Goal: Task Accomplishment & Management: Manage account settings

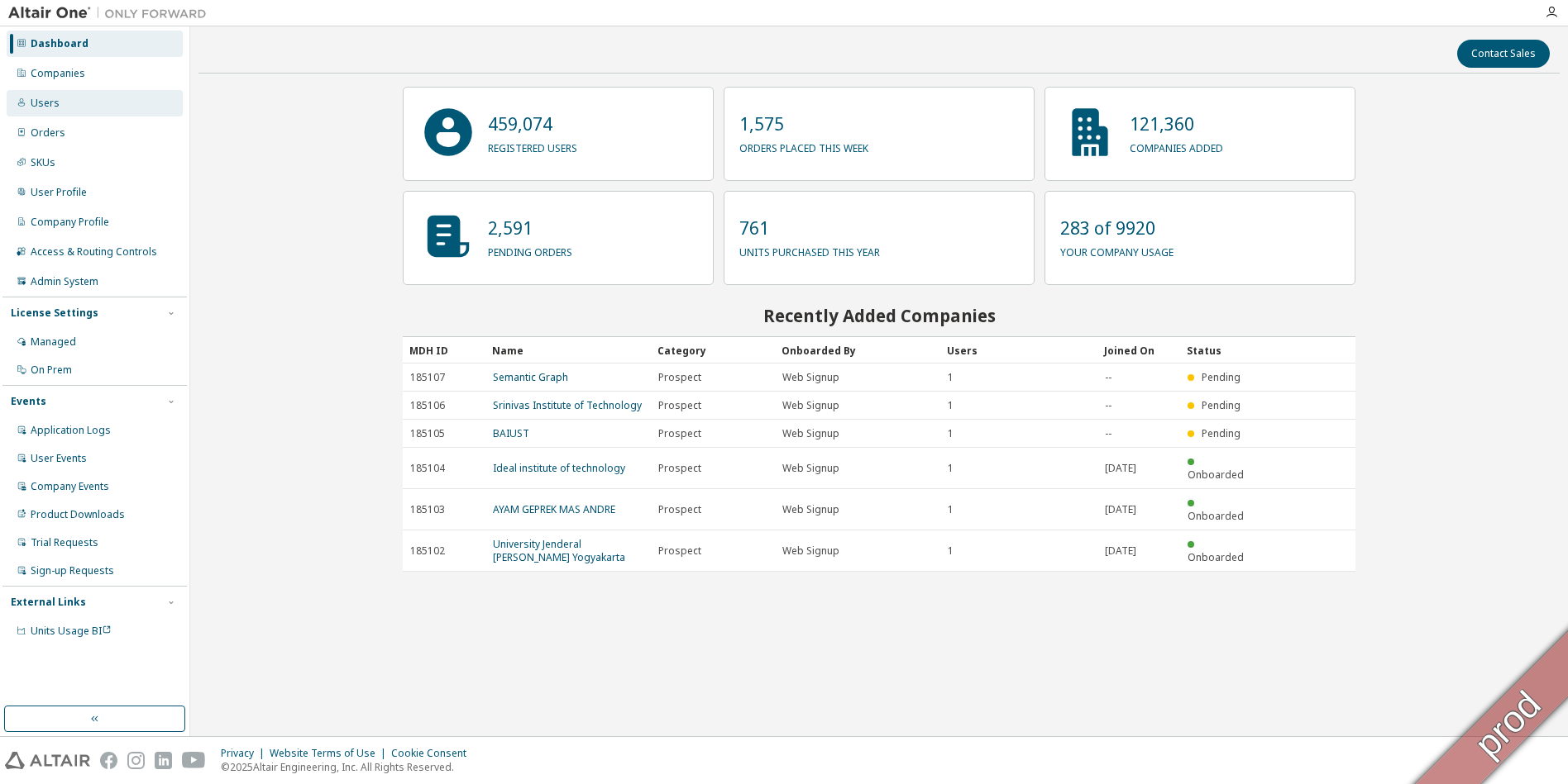
click at [60, 99] on div "Users" at bounding box center [94, 104] width 176 height 27
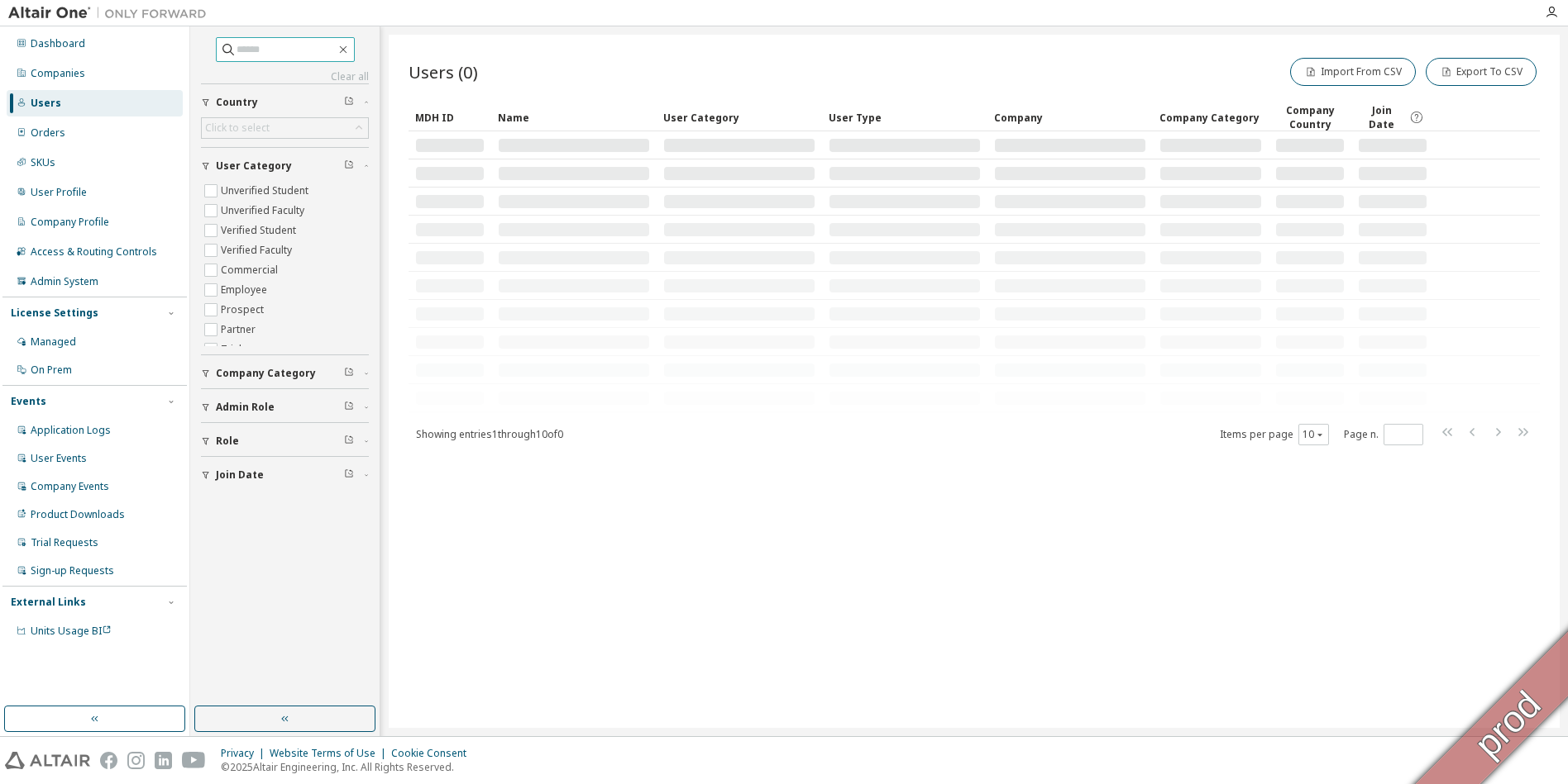
click at [295, 54] on input "text" at bounding box center [286, 49] width 100 height 16
paste input "**********"
type input "**********"
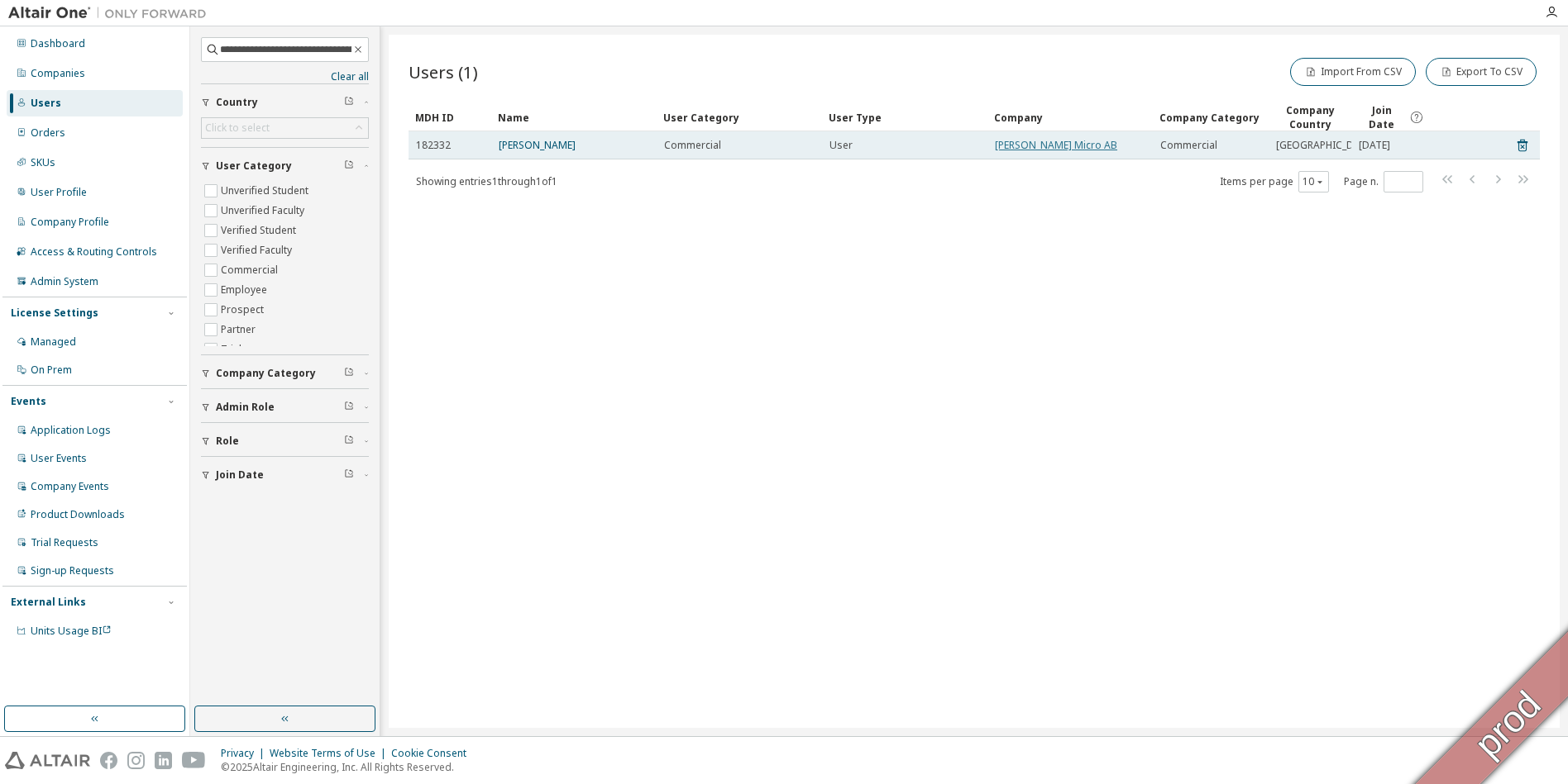
click at [775, 151] on link "[PERSON_NAME] Micro AB" at bounding box center [1056, 145] width 123 height 14
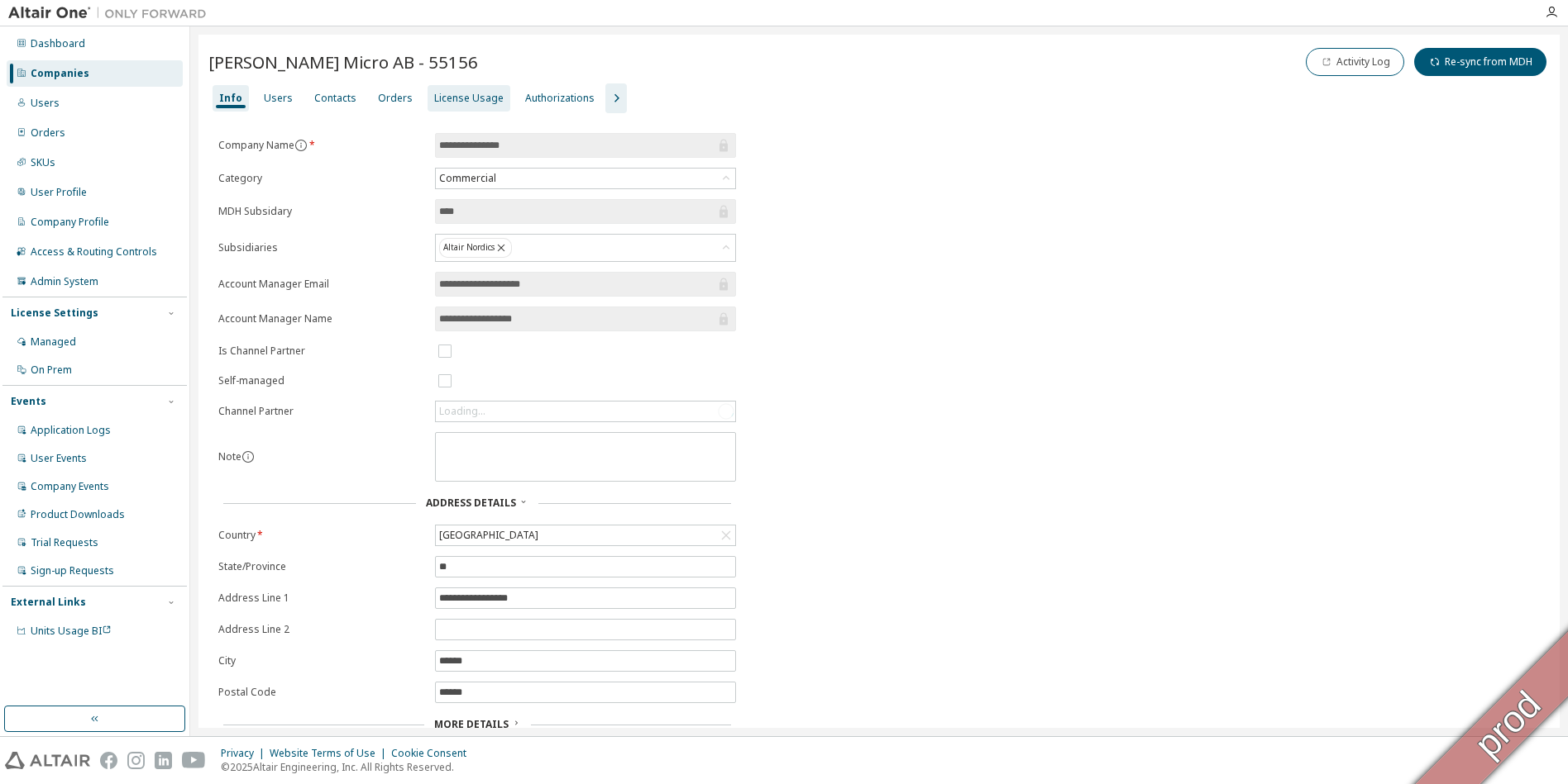
click at [437, 103] on div "License Usage" at bounding box center [468, 98] width 69 height 13
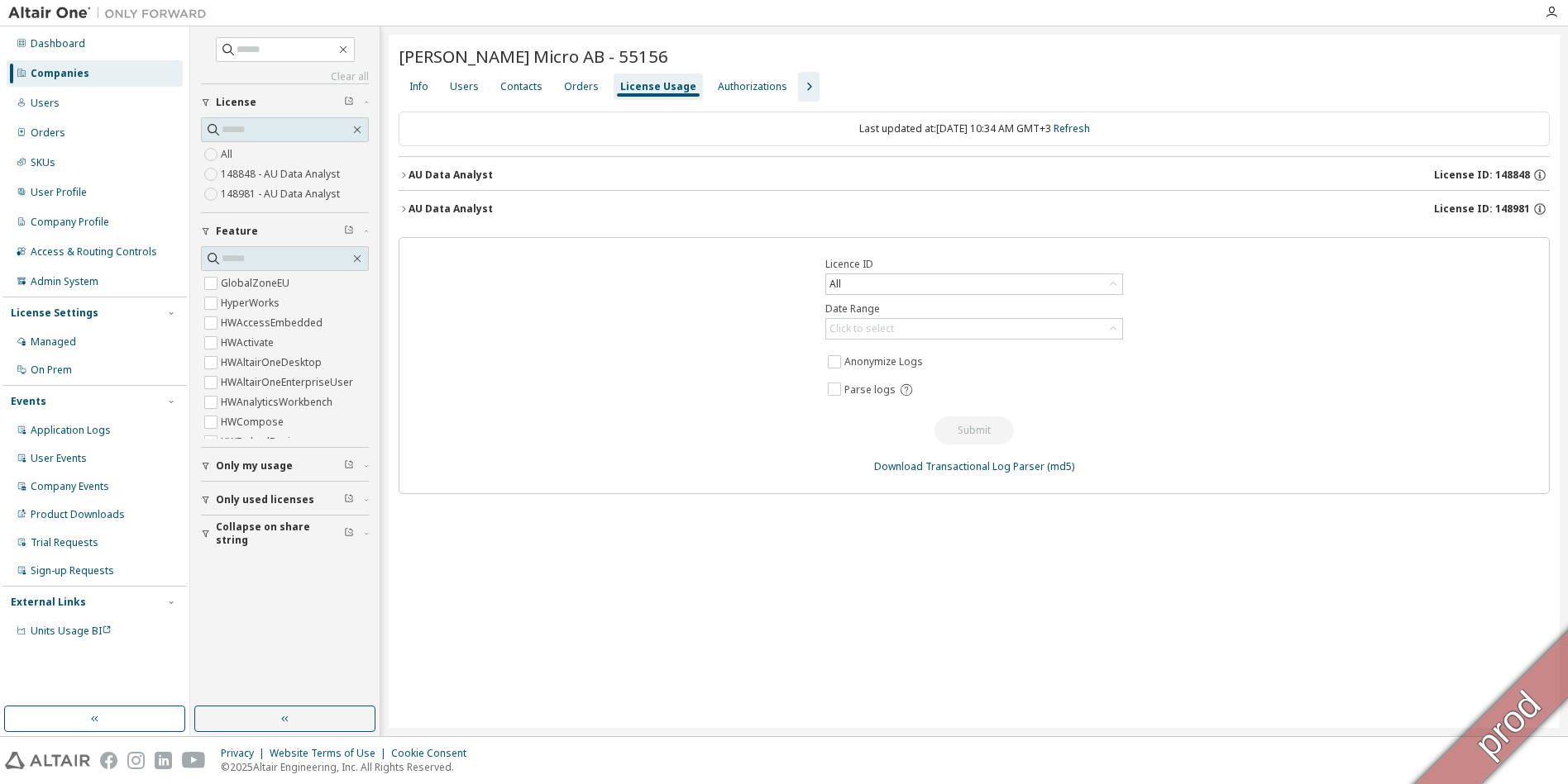
click at [775, 91] on icon "button" at bounding box center [809, 87] width 20 height 20
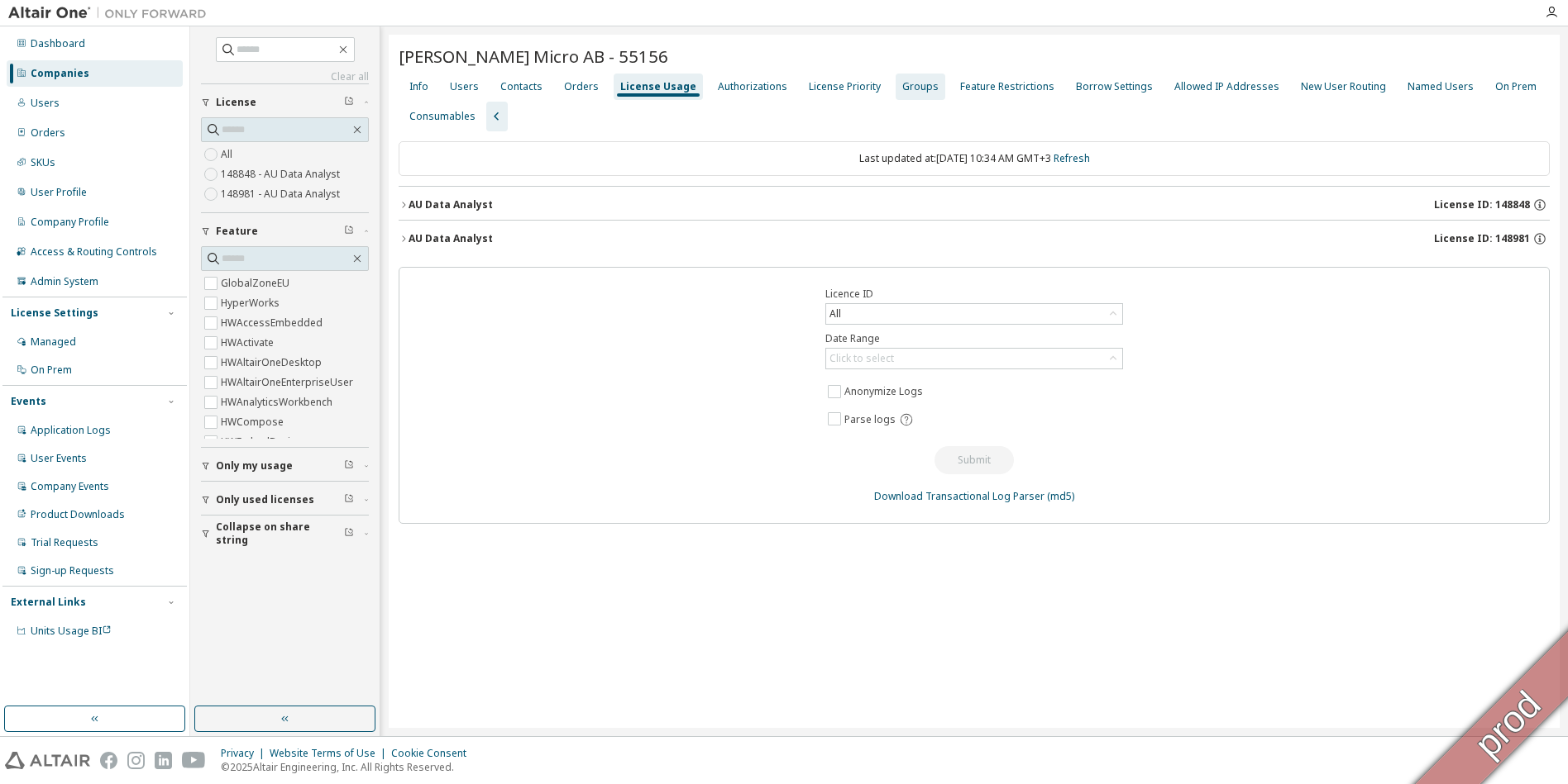
click at [775, 92] on div "Groups" at bounding box center [920, 86] width 37 height 13
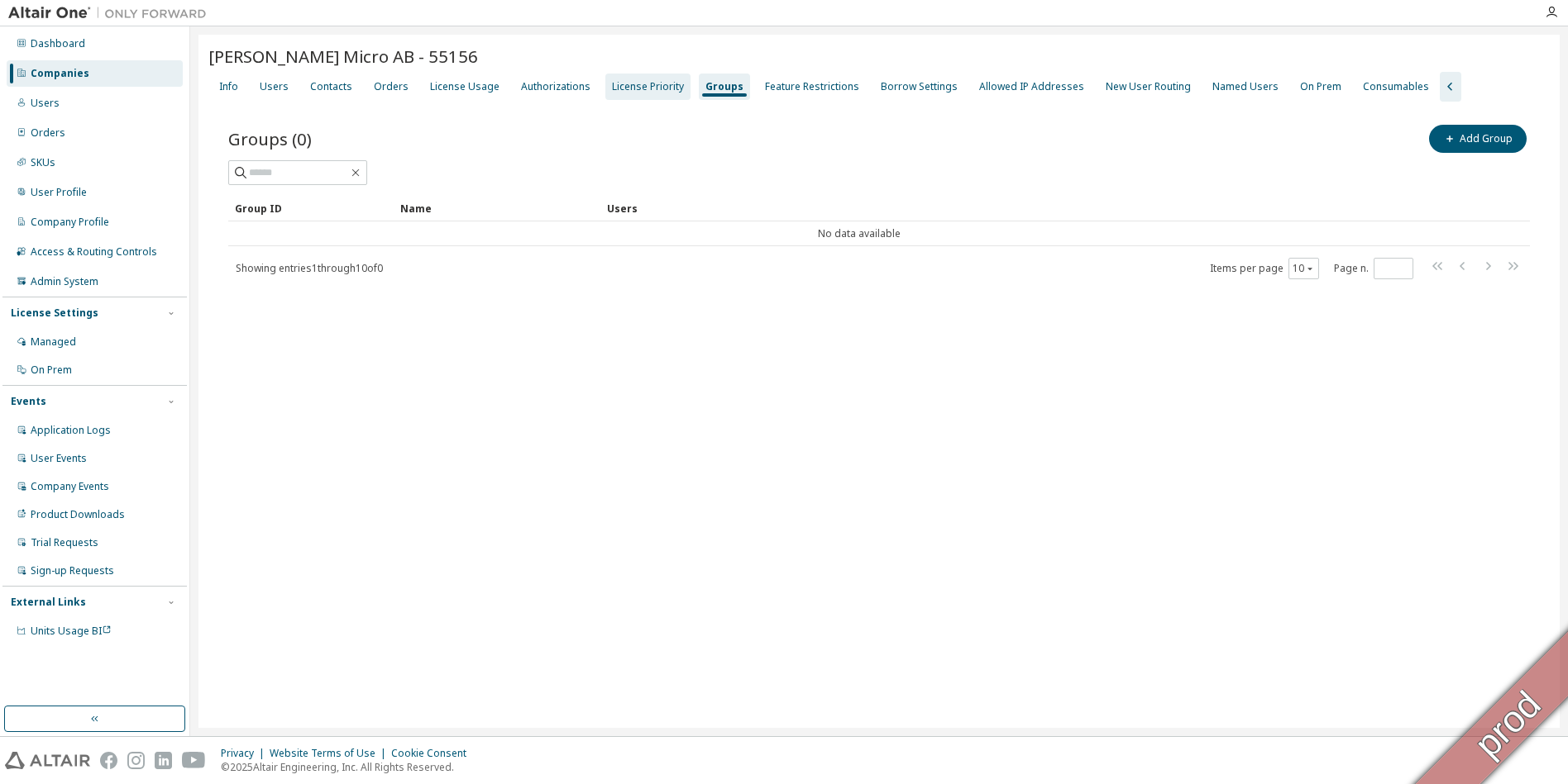
click at [618, 91] on div "License Priority" at bounding box center [648, 86] width 72 height 13
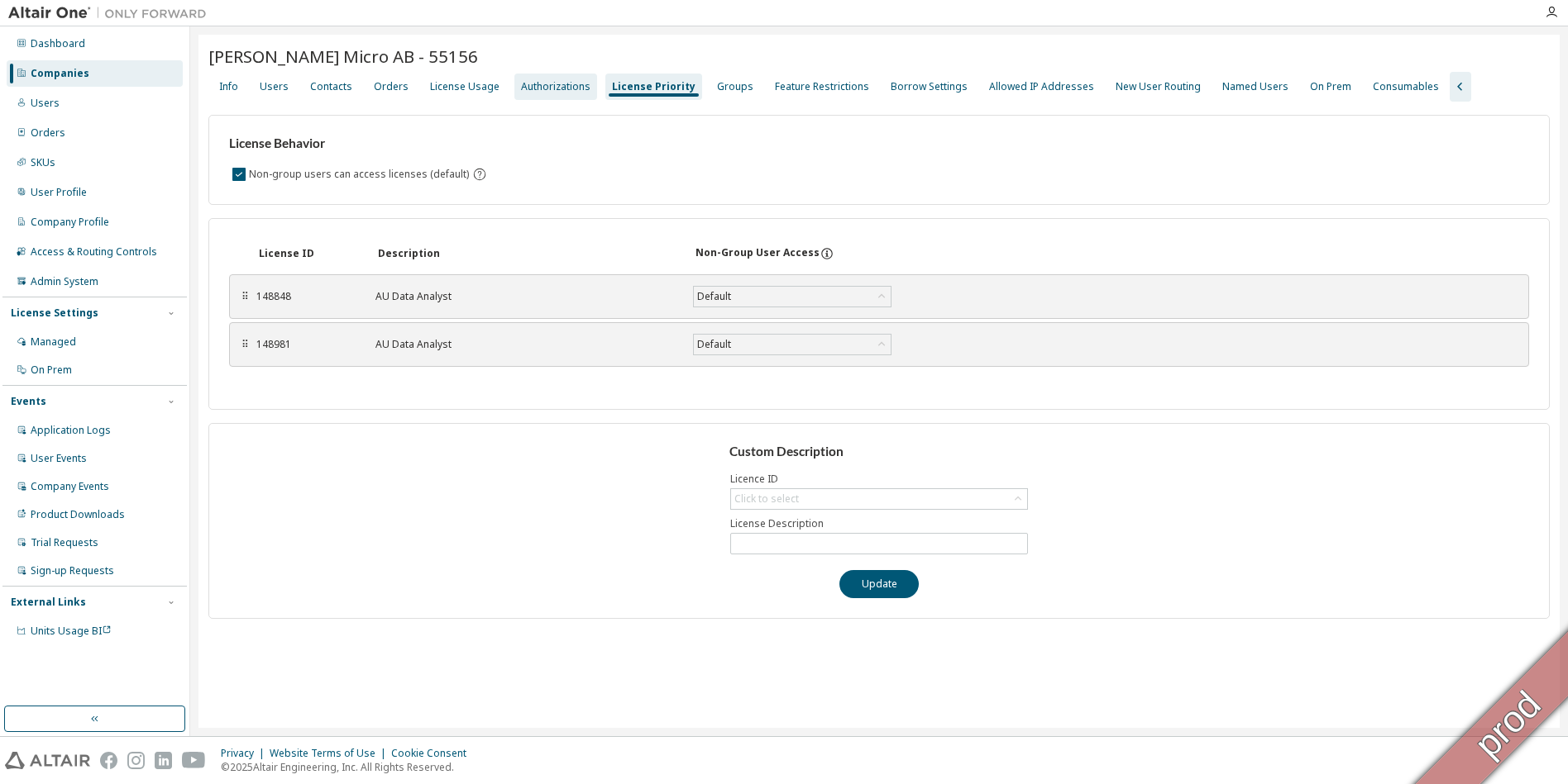
click at [547, 97] on div "Authorizations" at bounding box center [556, 87] width 82 height 27
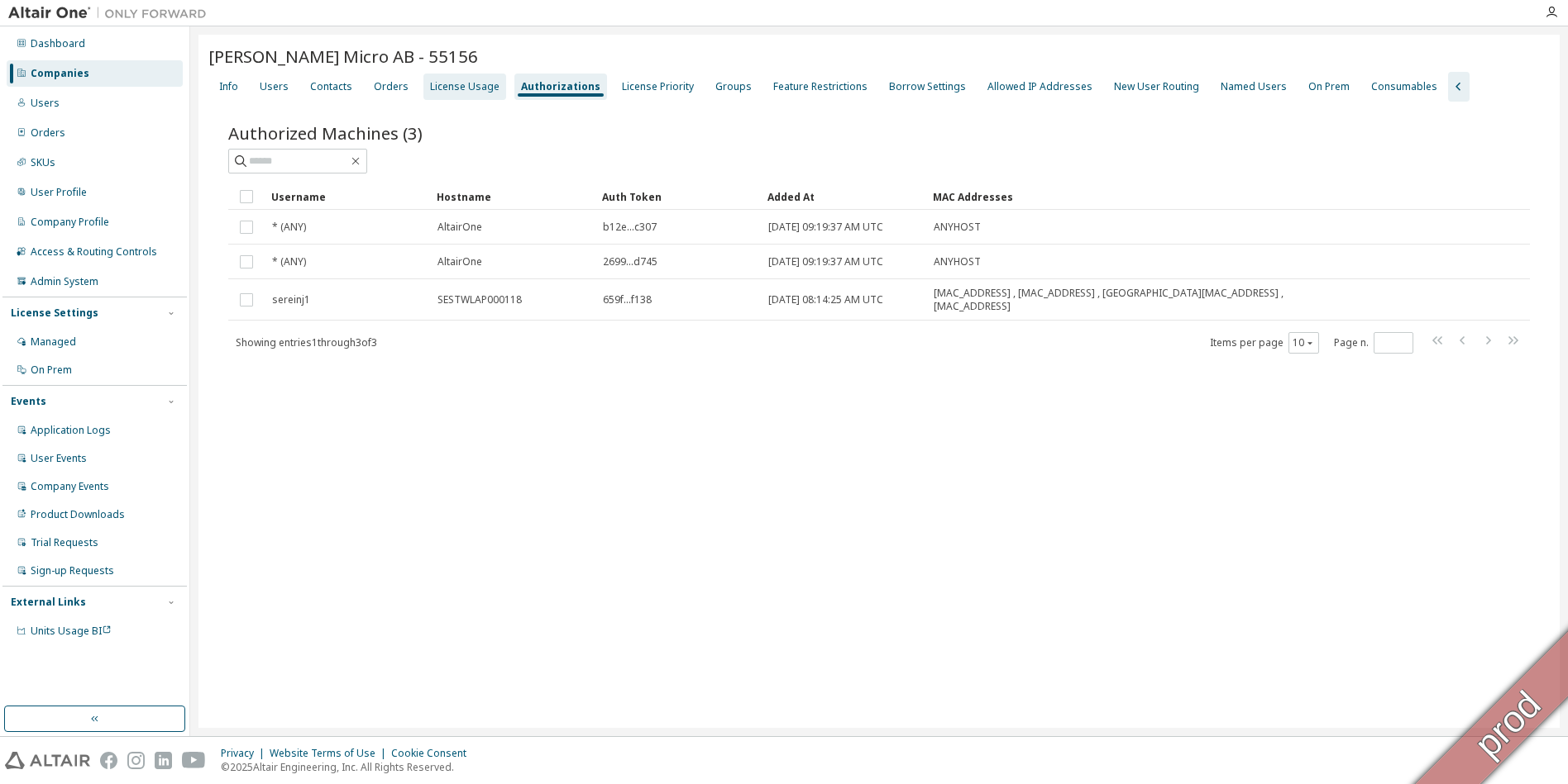
click at [471, 91] on div "License Usage" at bounding box center [464, 86] width 69 height 13
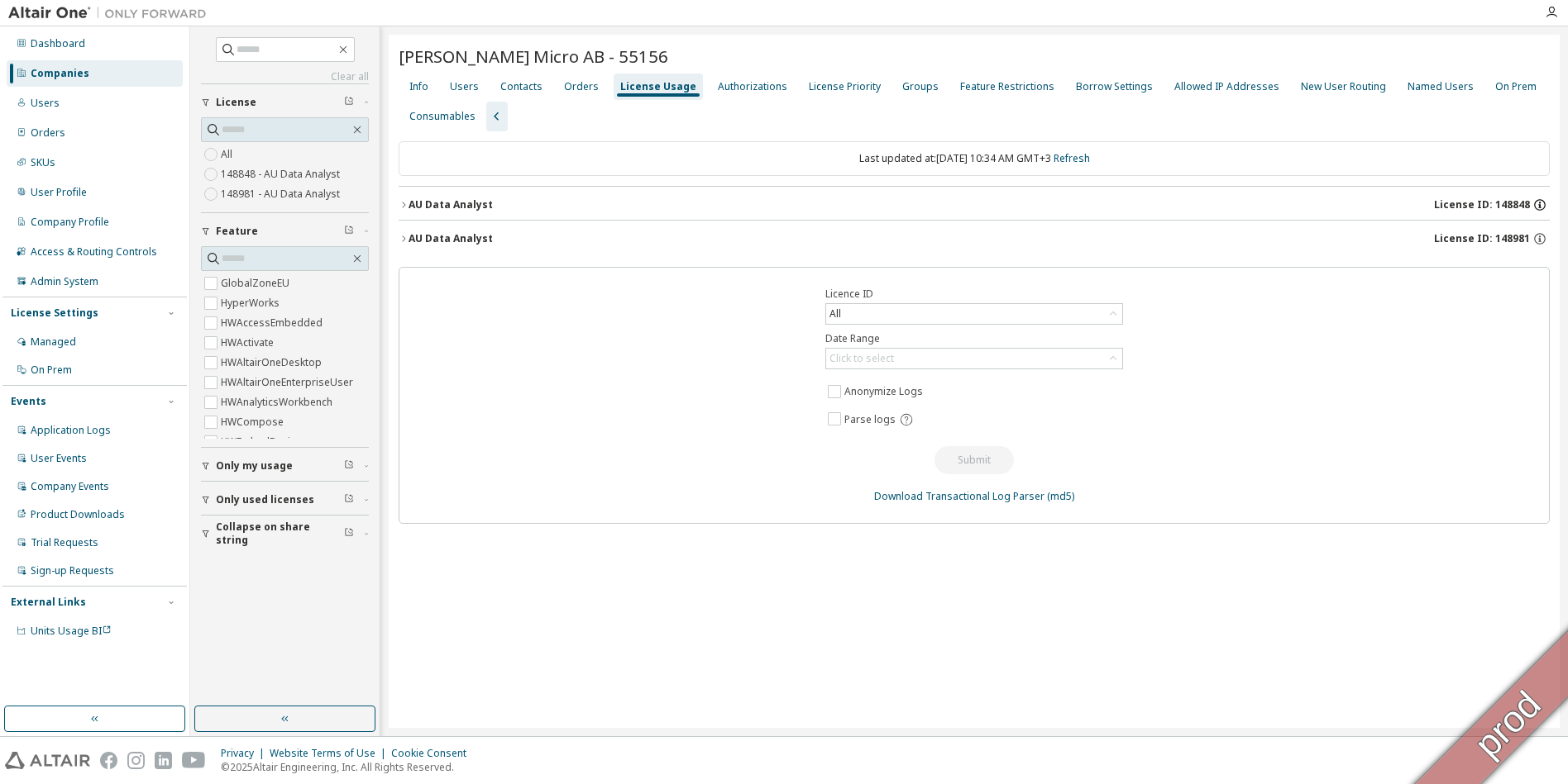
click at [775, 206] on icon "button" at bounding box center [1539, 204] width 15 height 15
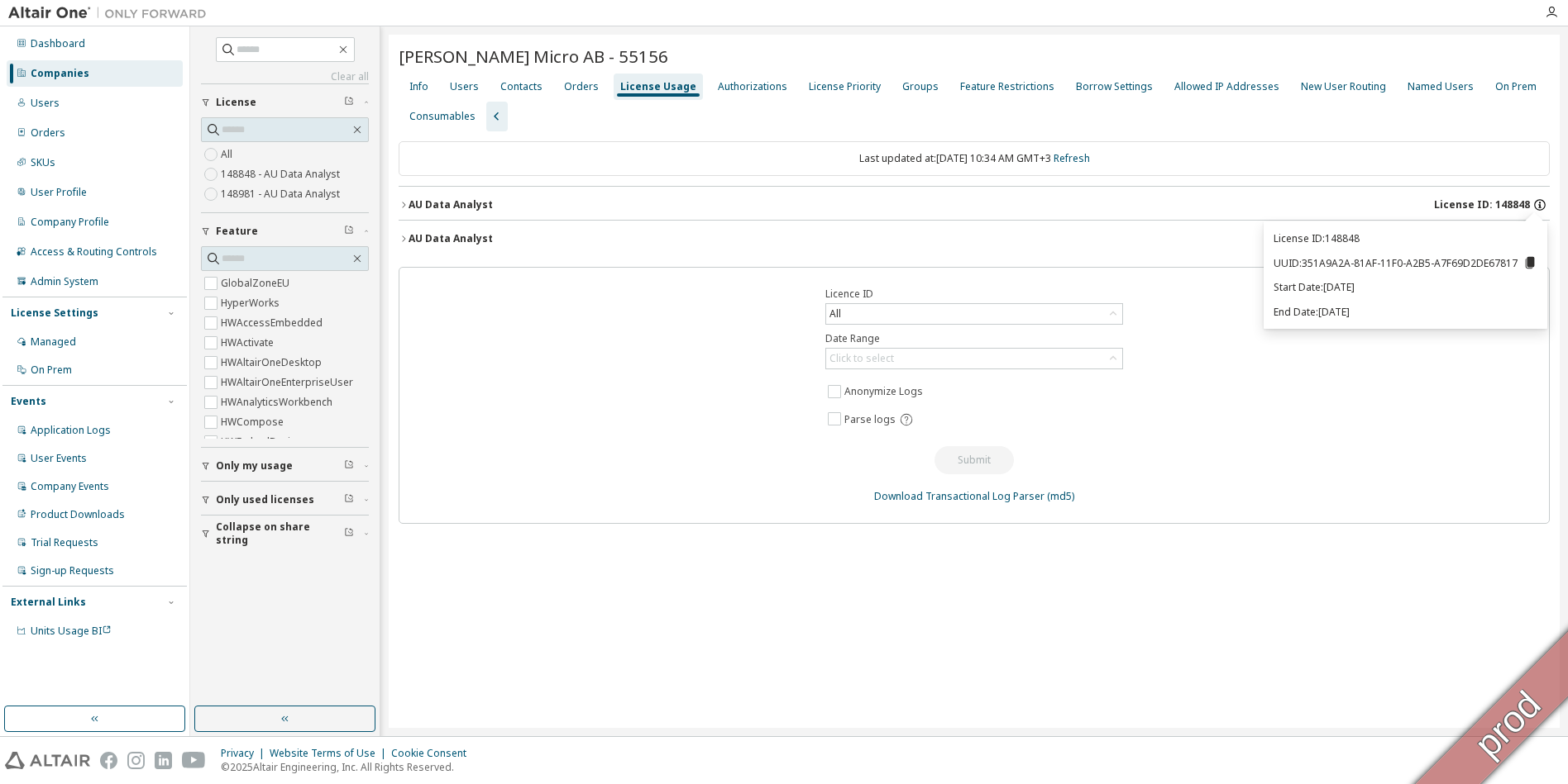
click at [775, 206] on icon "button" at bounding box center [1539, 204] width 15 height 15
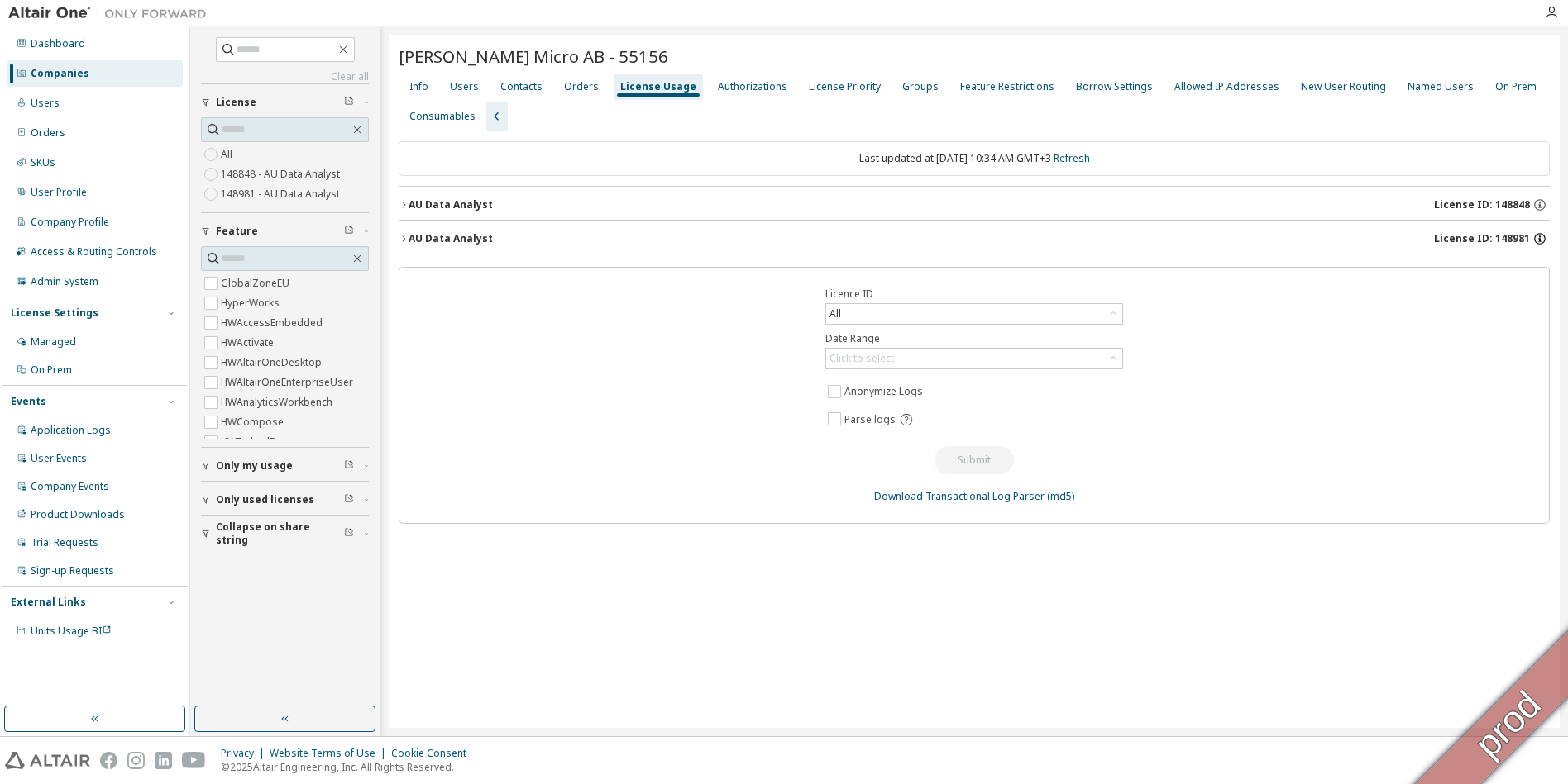
click at [775, 238] on icon "button" at bounding box center [1539, 238] width 15 height 15
click at [775, 239] on icon "button" at bounding box center [1539, 238] width 15 height 15
click at [404, 237] on icon "button" at bounding box center [403, 238] width 10 height 10
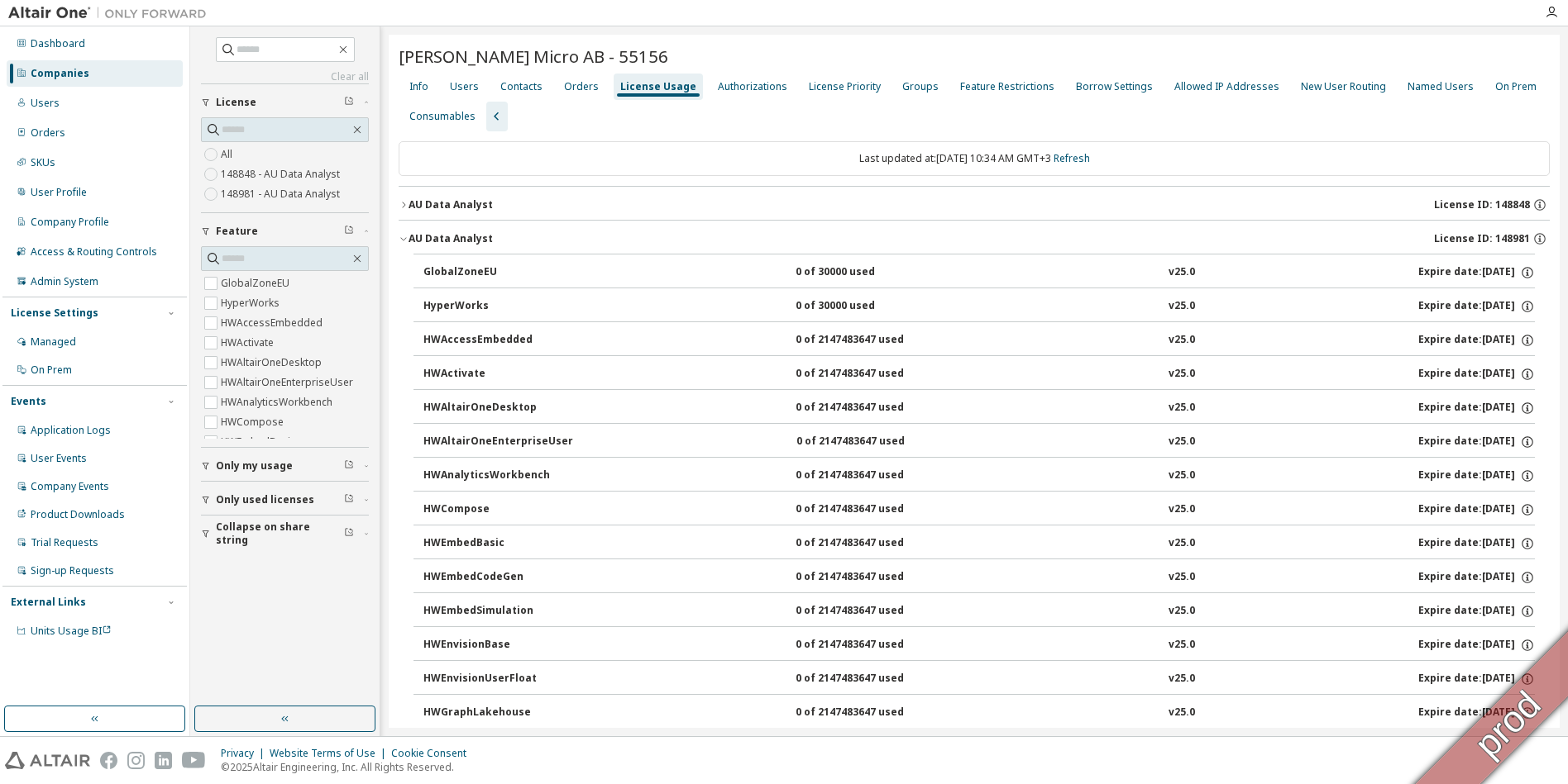
click at [403, 238] on icon "button" at bounding box center [403, 238] width 10 height 10
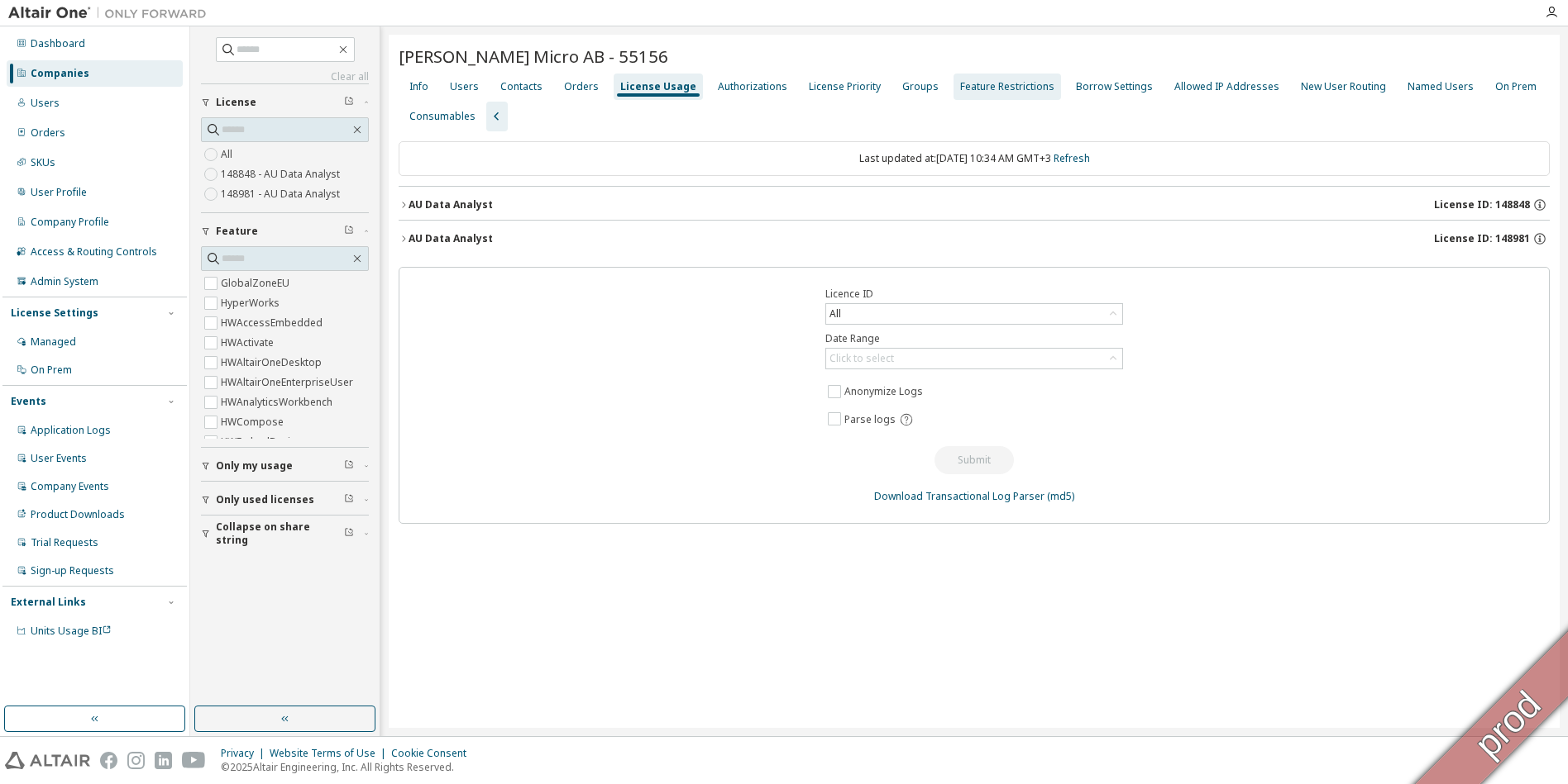
click at [775, 89] on div "Feature Restrictions" at bounding box center [1007, 86] width 94 height 13
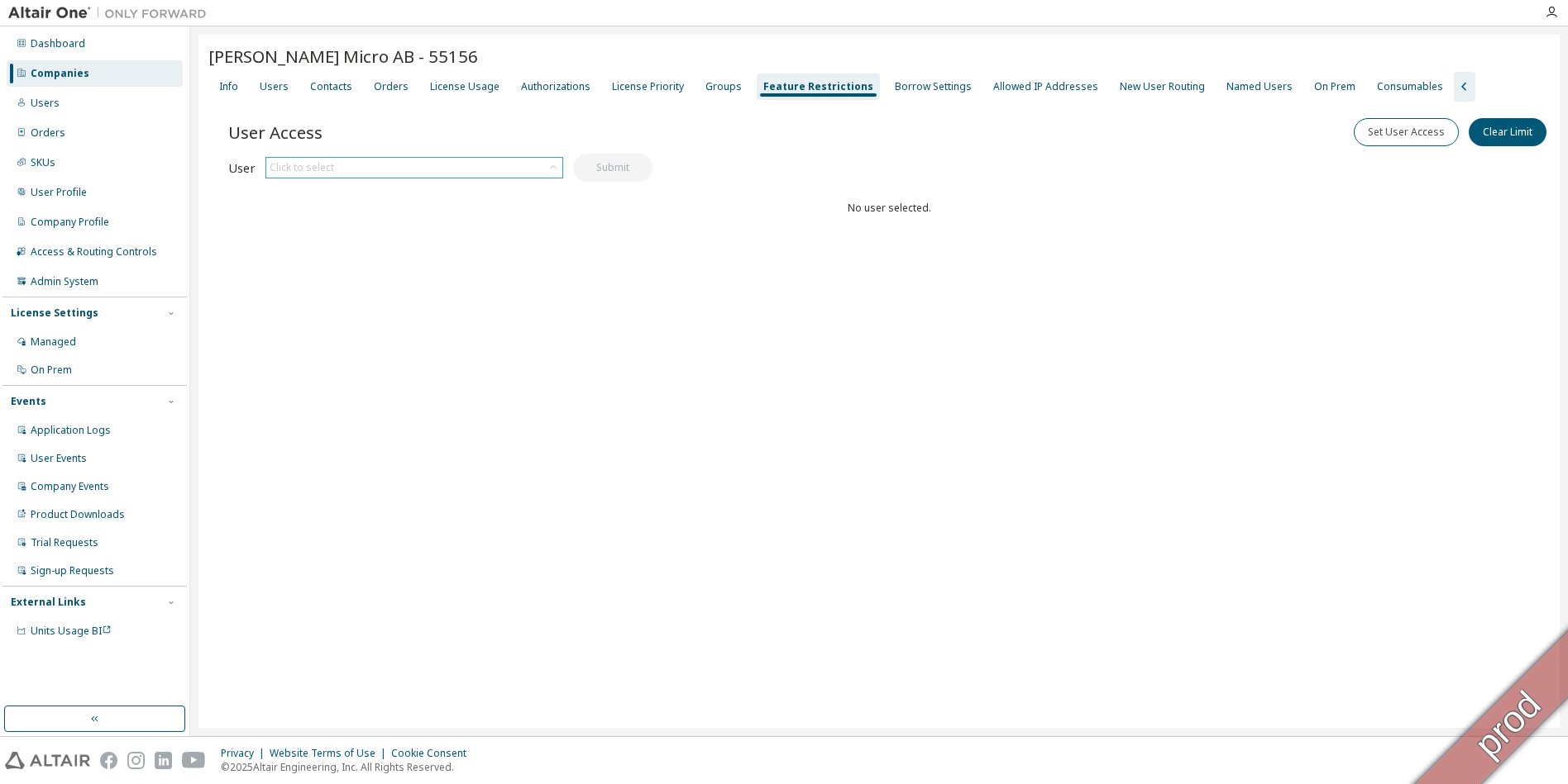
click at [543, 170] on div "Click to select" at bounding box center [414, 168] width 296 height 20
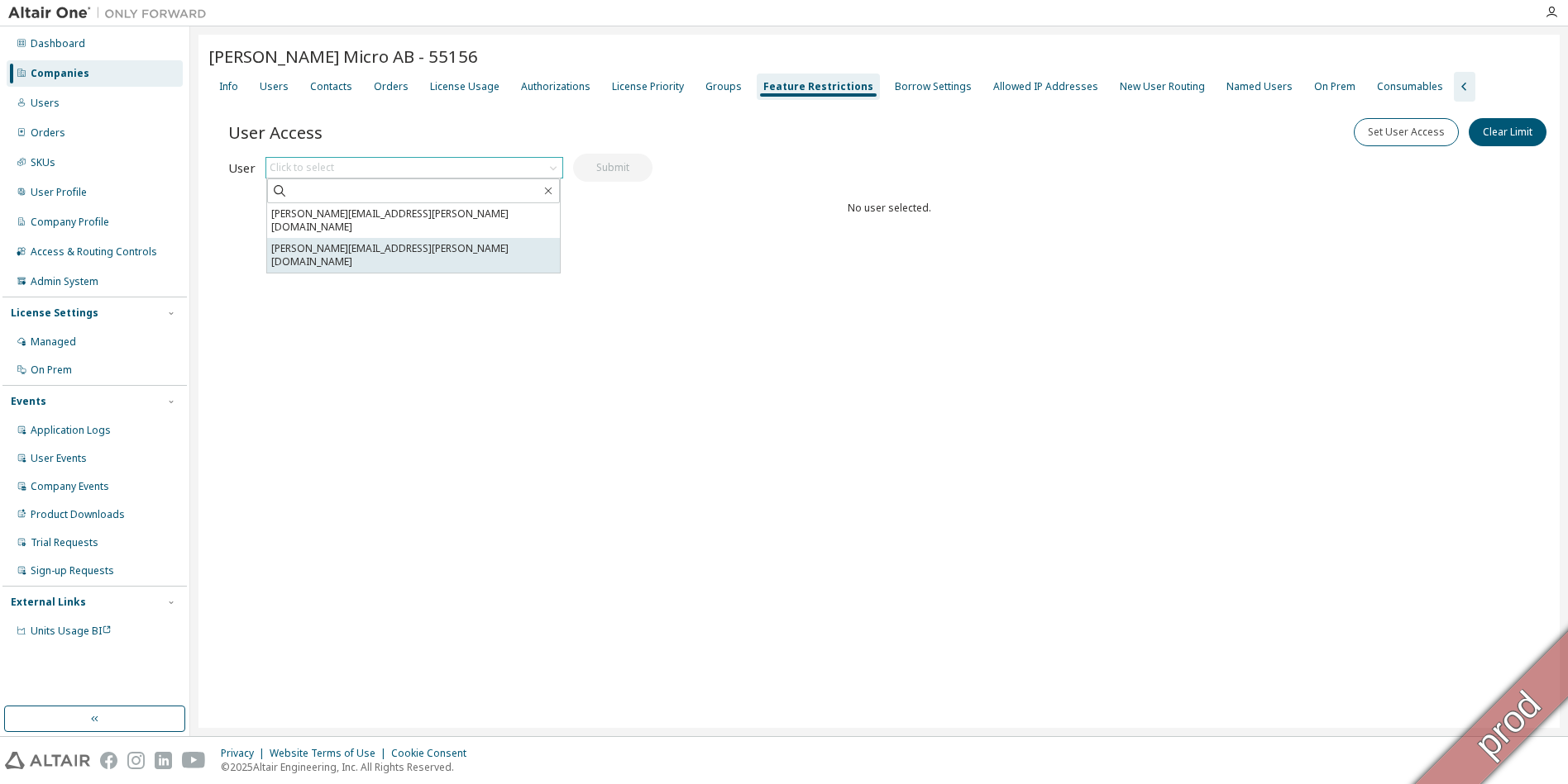
click at [465, 238] on li "[PERSON_NAME][EMAIL_ADDRESS][PERSON_NAME][DOMAIN_NAME]" at bounding box center [413, 255] width 293 height 35
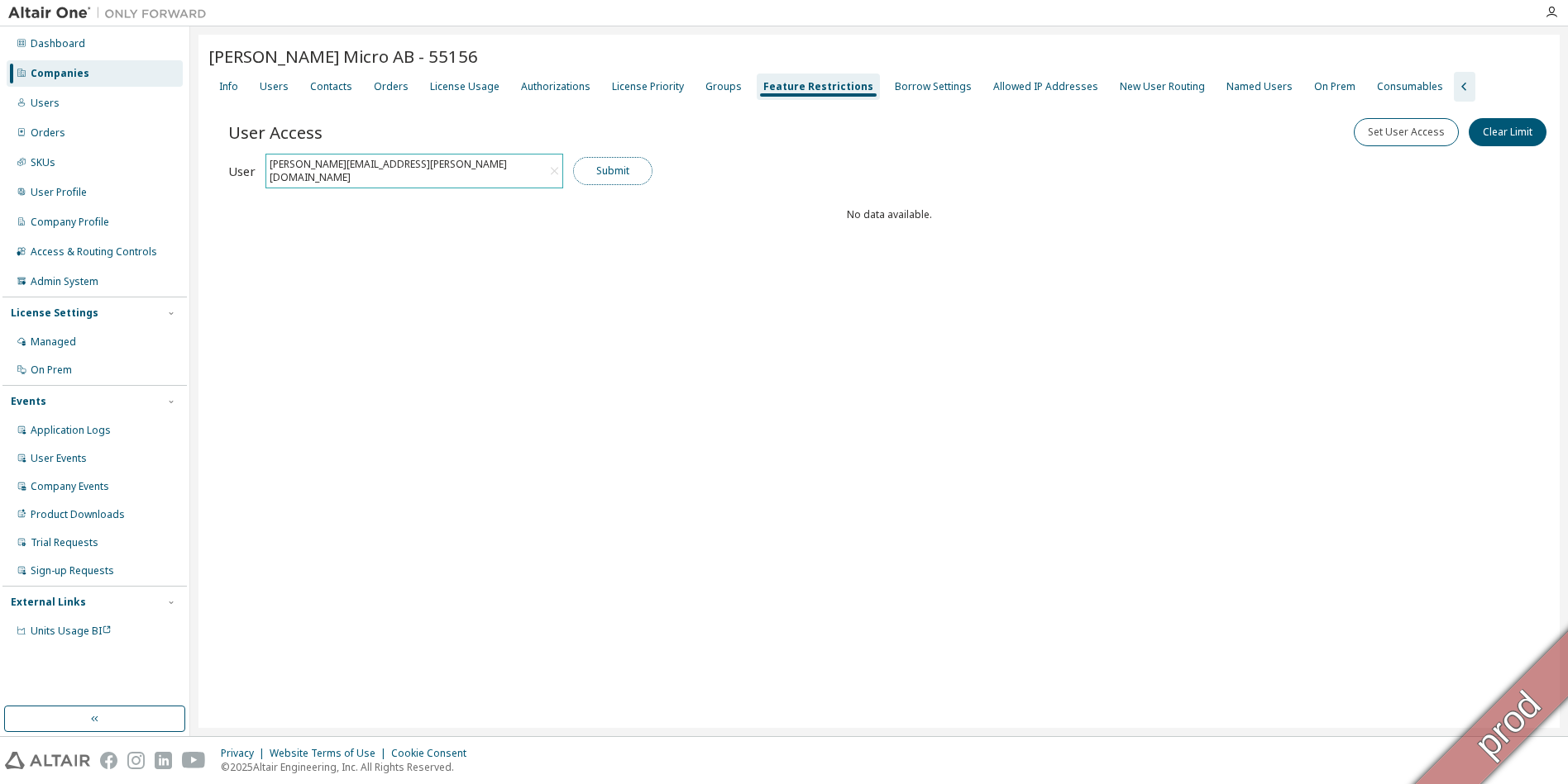
click at [618, 177] on button "Submit" at bounding box center [612, 170] width 80 height 28
click at [775, 87] on div "Borrow Settings" at bounding box center [933, 86] width 77 height 13
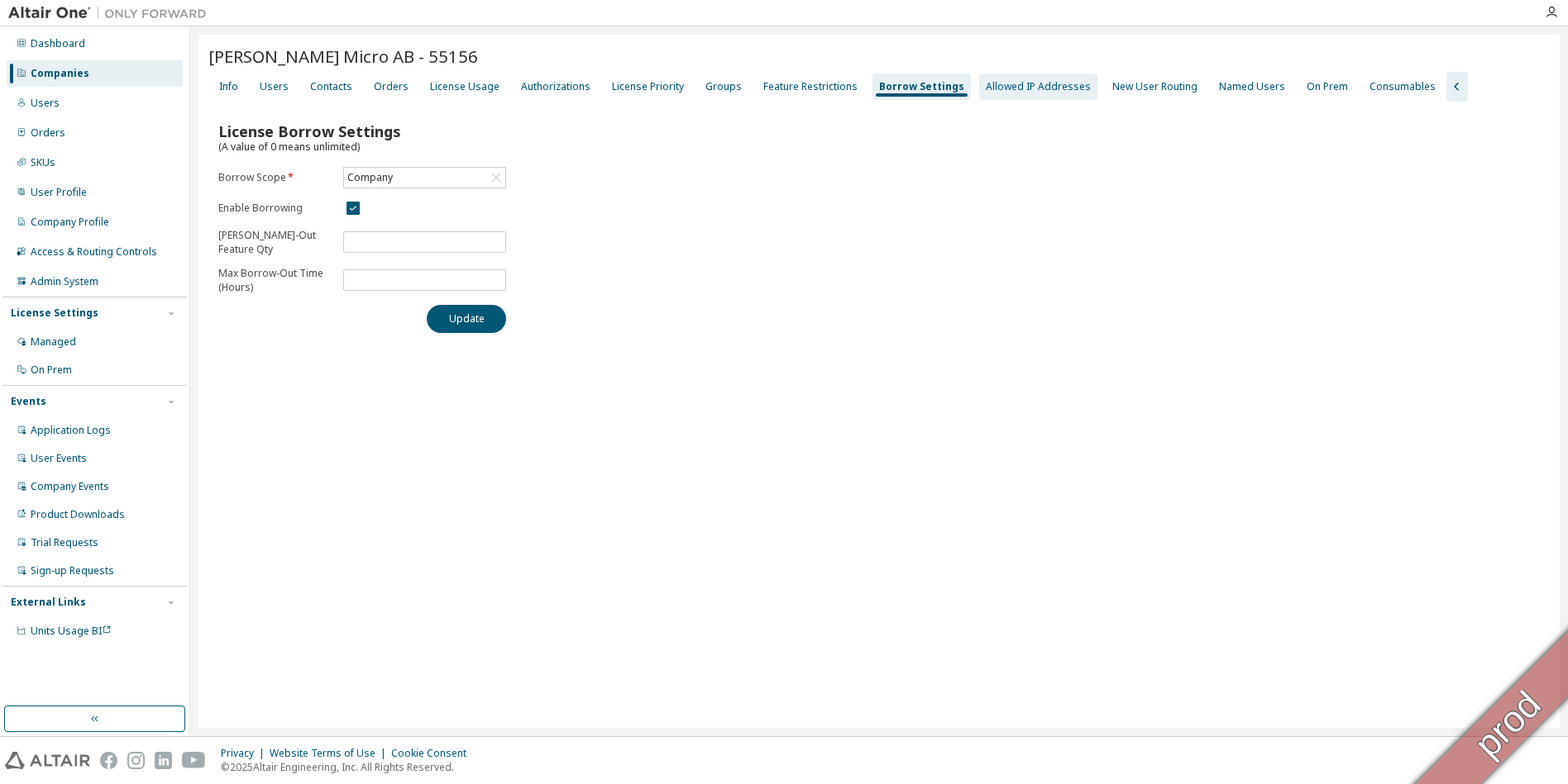
click at [775, 90] on div "Allowed IP Addresses" at bounding box center [1037, 86] width 105 height 13
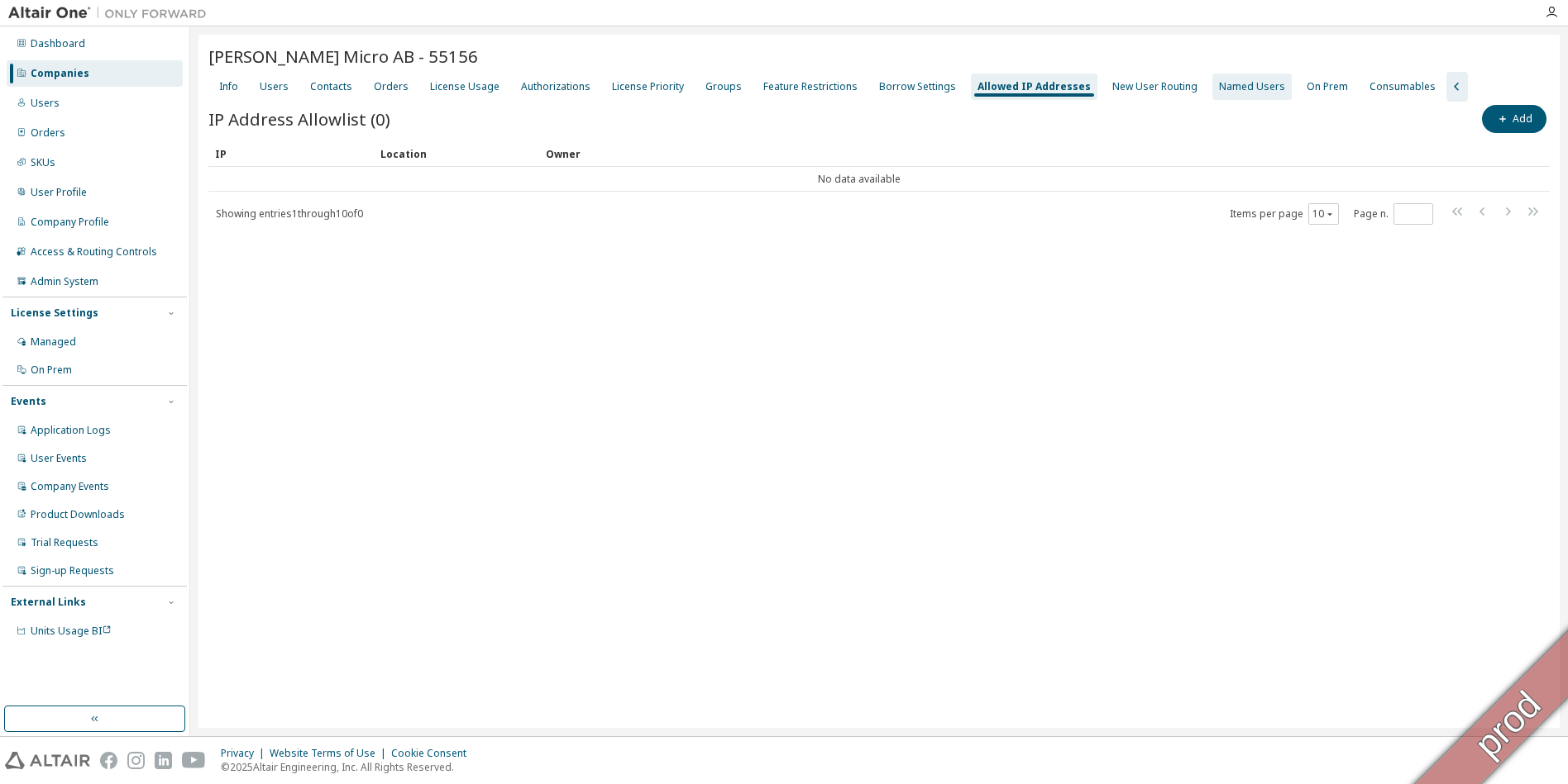
click at [775, 90] on div "Named Users" at bounding box center [1252, 86] width 66 height 13
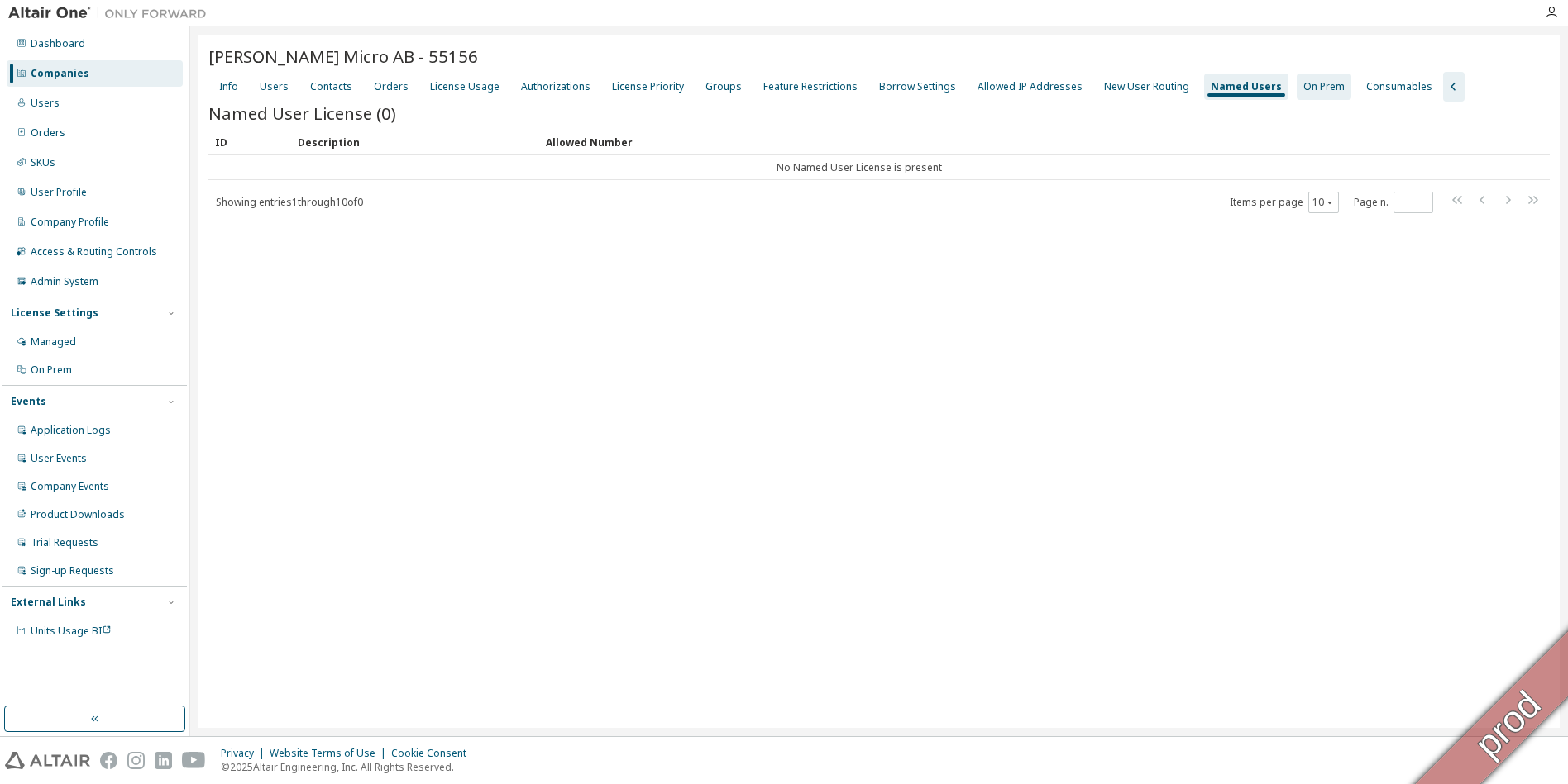
click at [775, 88] on div "On Prem" at bounding box center [1324, 86] width 41 height 13
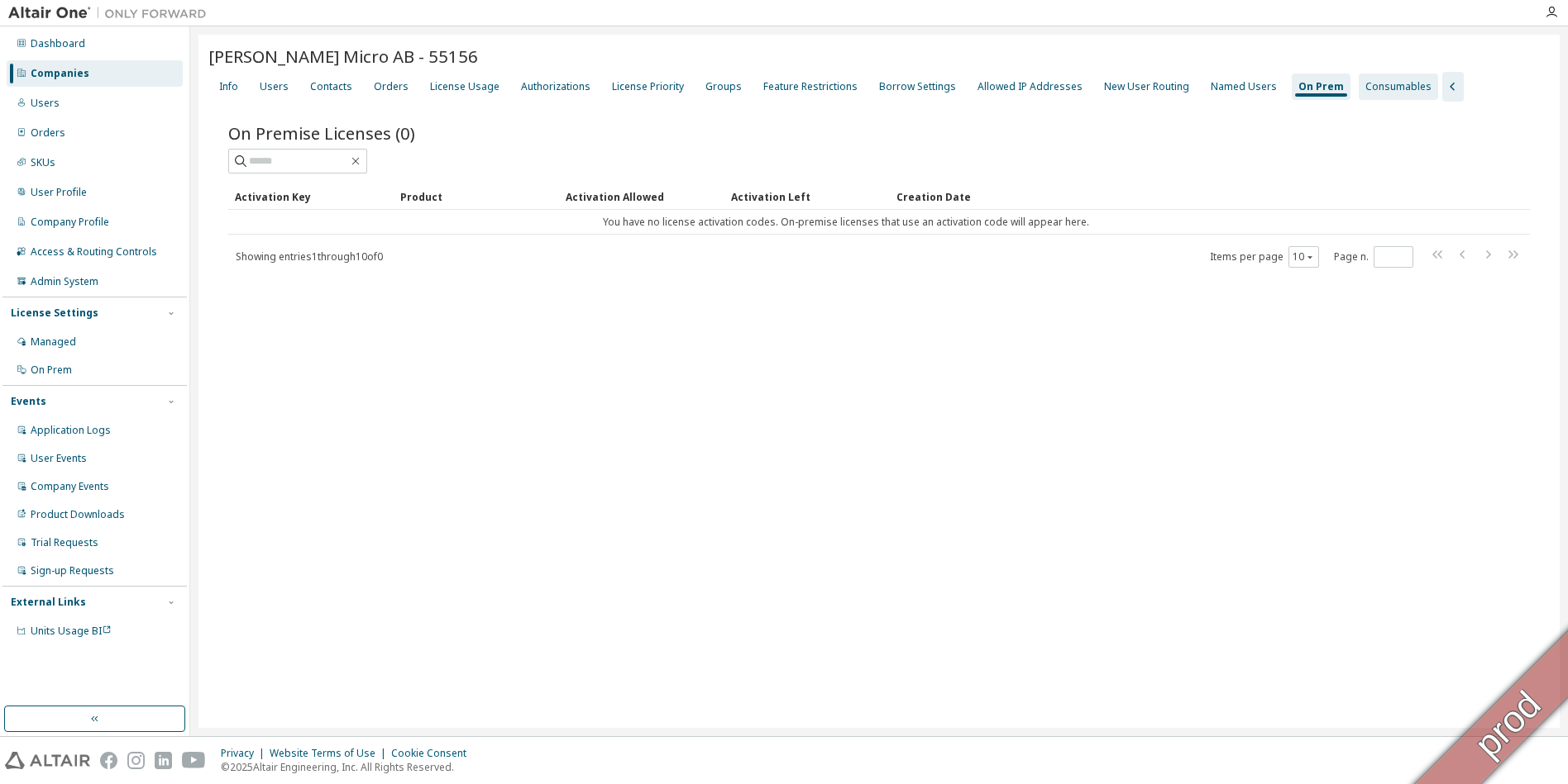
click at [775, 89] on div "Consumables" at bounding box center [1399, 86] width 66 height 13
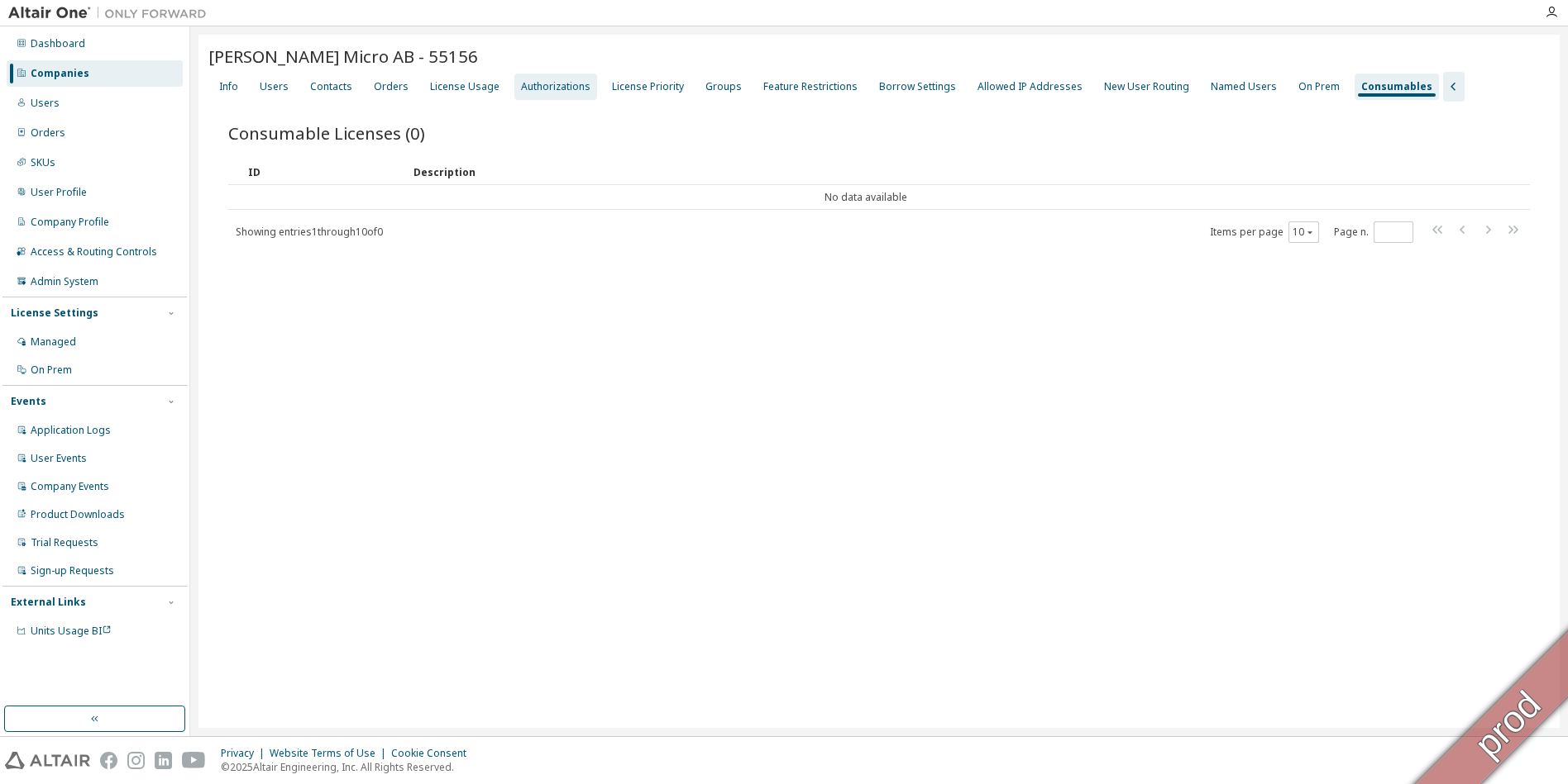
click at [557, 90] on div "Authorizations" at bounding box center [555, 86] width 69 height 13
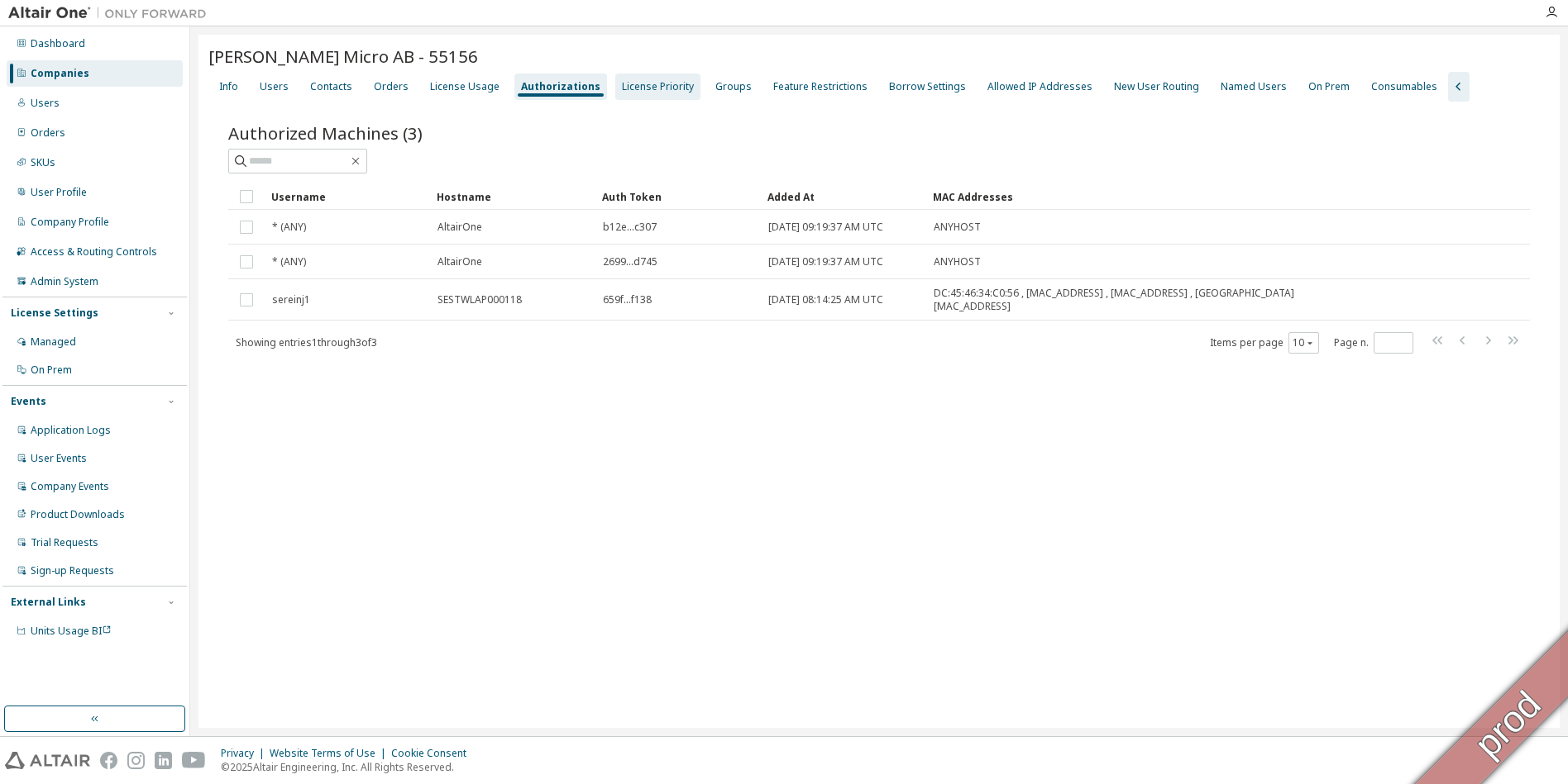
click at [651, 95] on div "License Priority" at bounding box center [657, 87] width 85 height 27
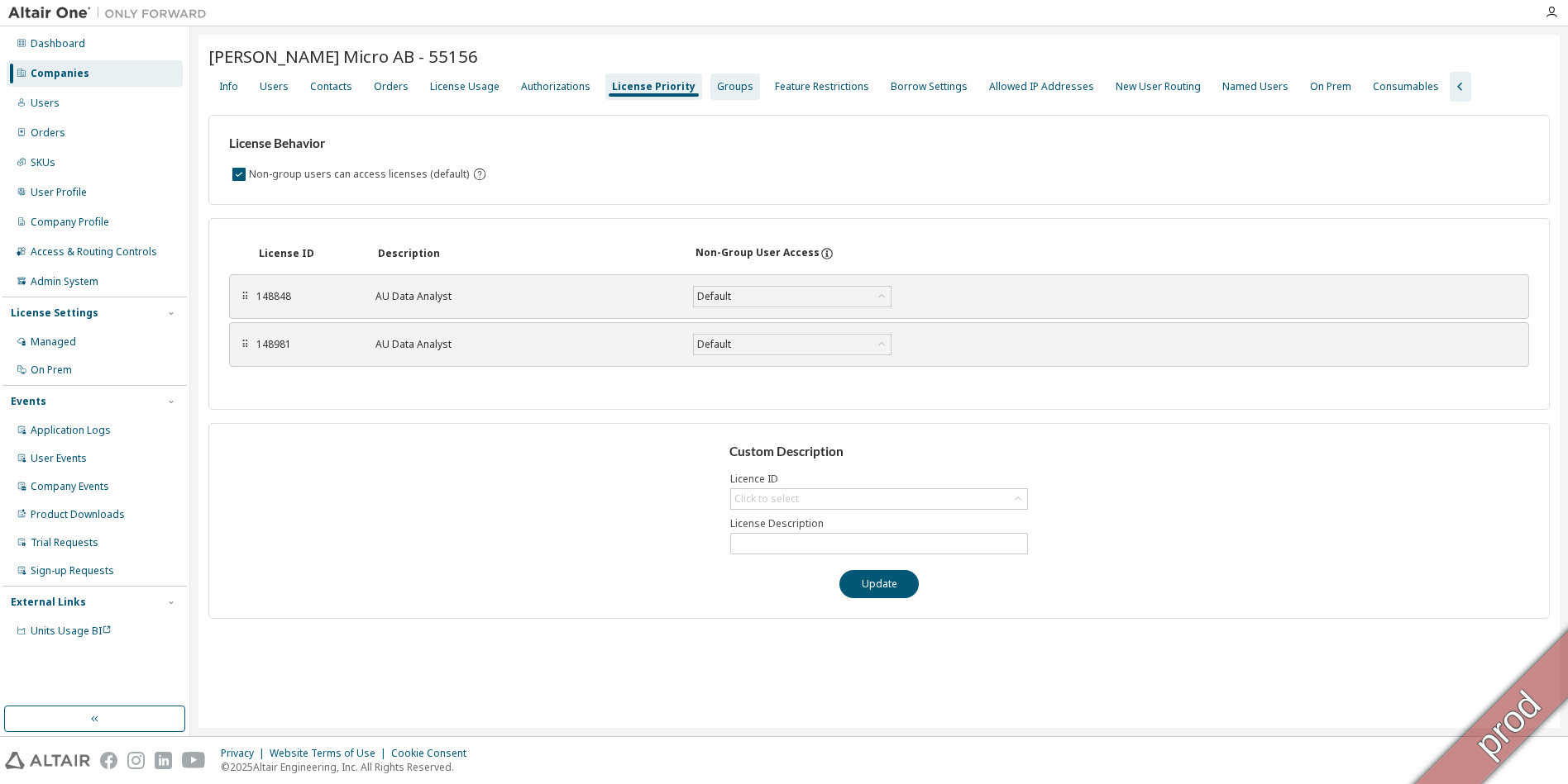
click at [717, 96] on div "Groups" at bounding box center [734, 87] width 49 height 27
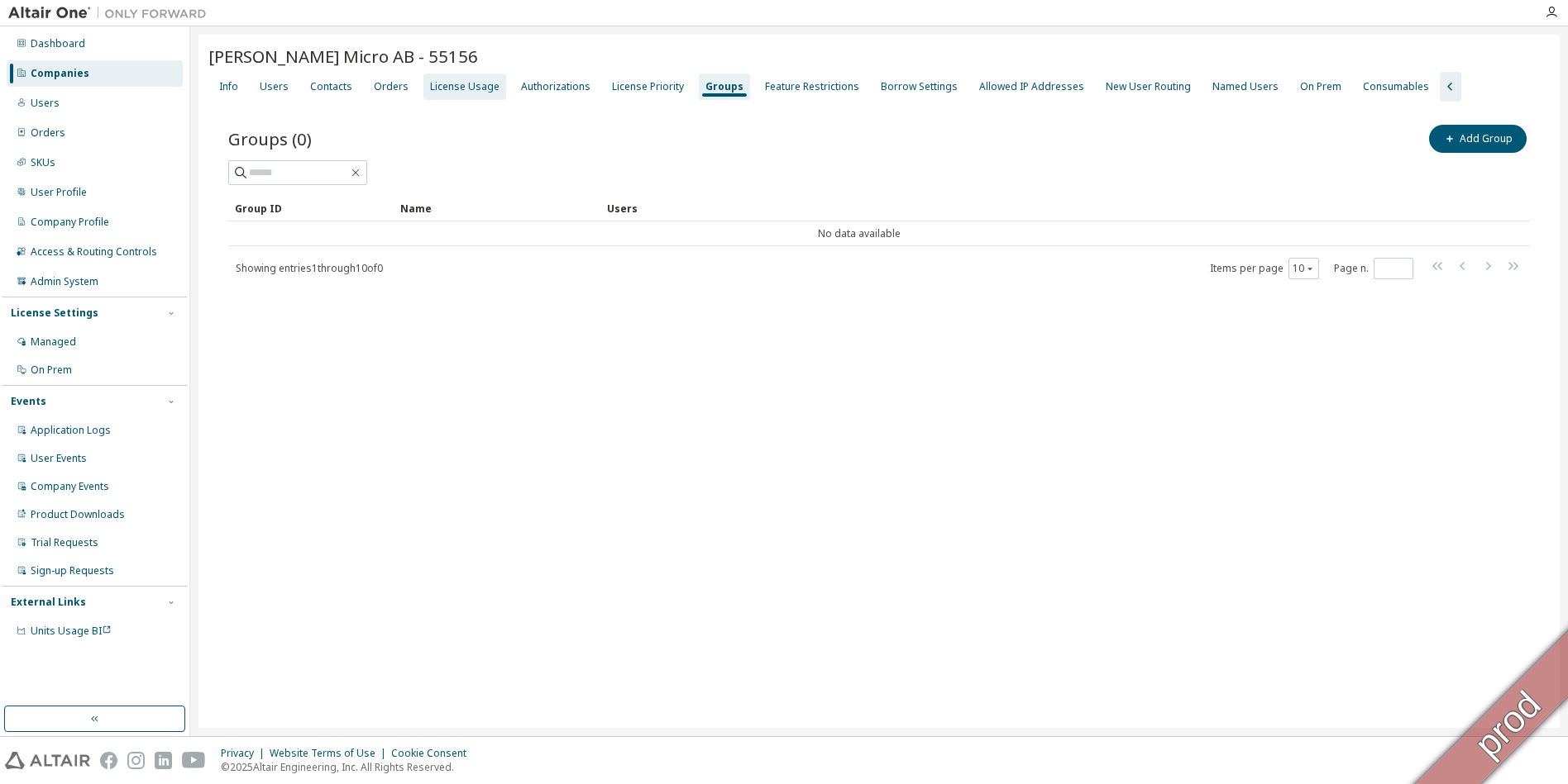
click at [456, 85] on div "License Usage" at bounding box center [464, 86] width 69 height 13
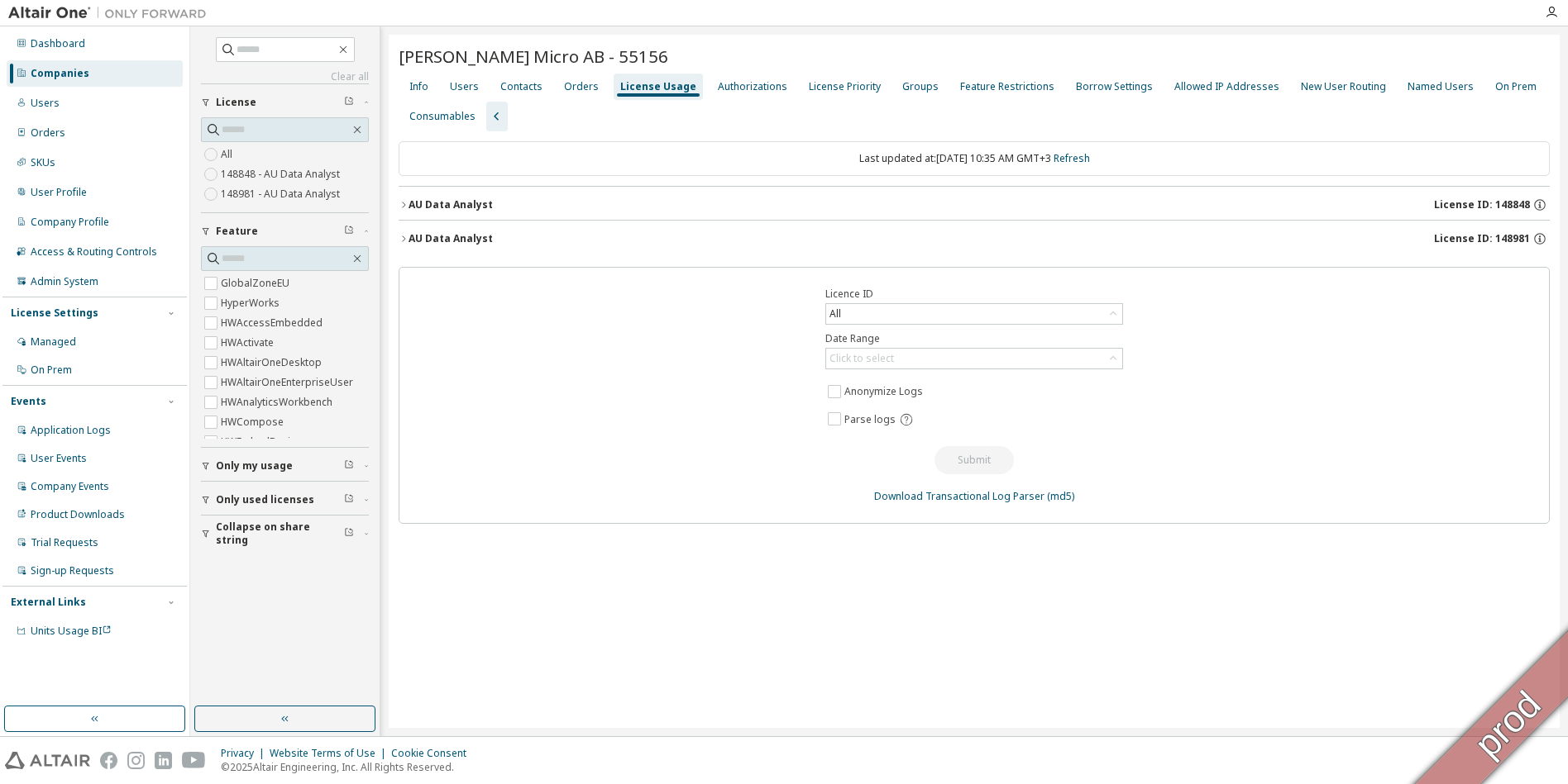
click at [401, 206] on icon "button" at bounding box center [403, 204] width 10 height 10
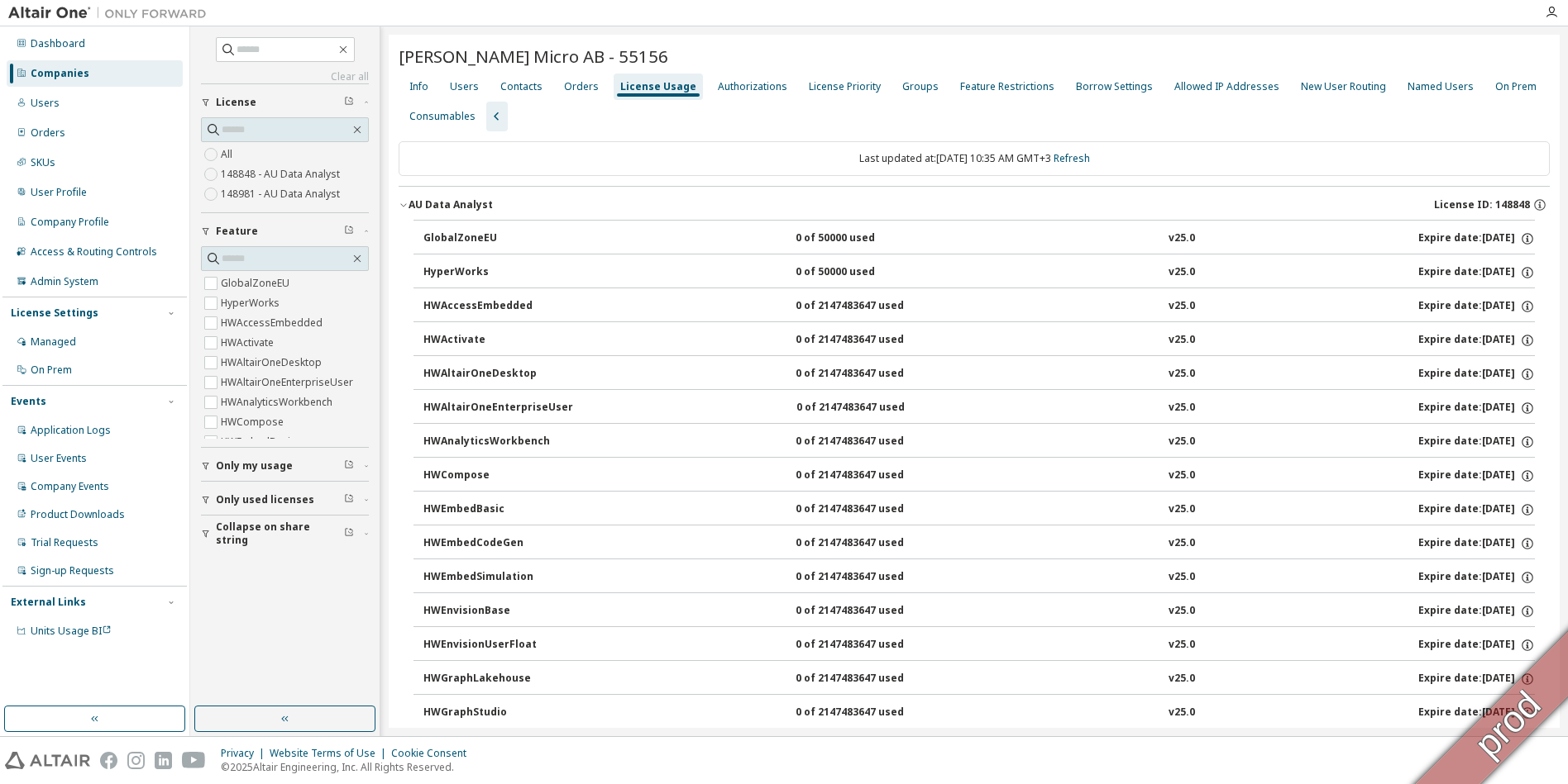
click at [401, 206] on icon "button" at bounding box center [403, 204] width 10 height 10
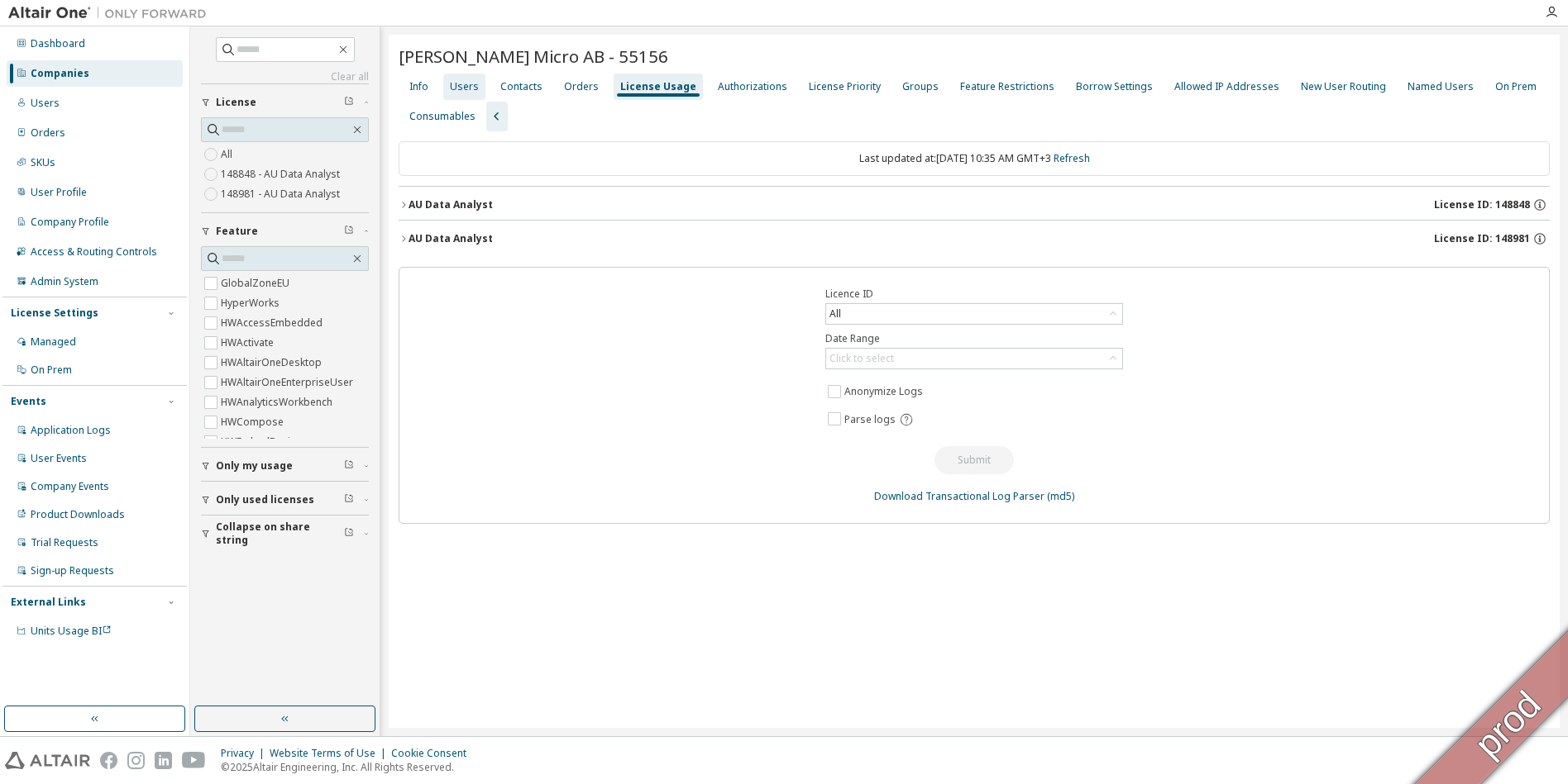
click at [471, 88] on div "Users" at bounding box center [464, 86] width 29 height 13
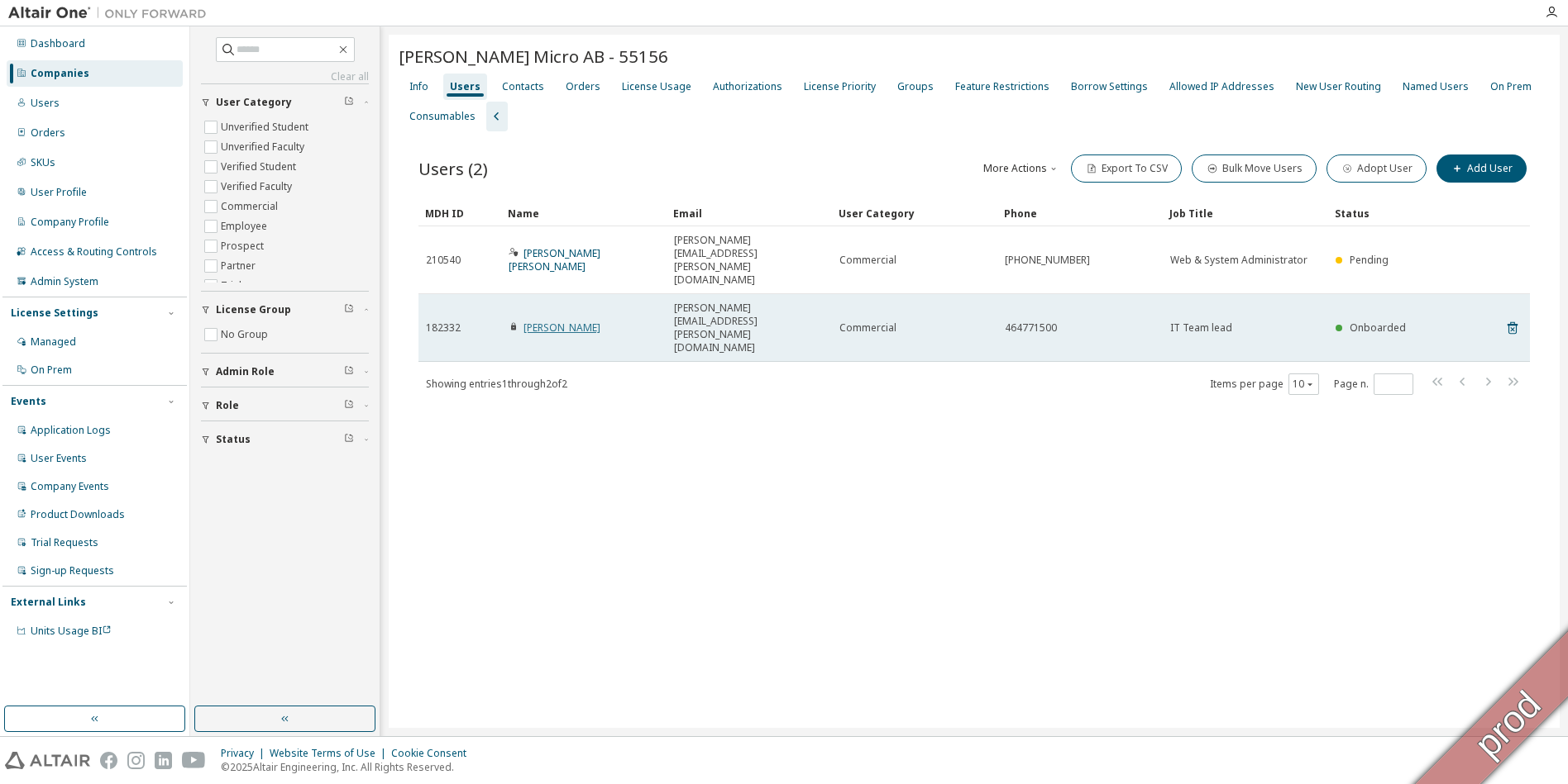
click at [588, 321] on link "[PERSON_NAME]" at bounding box center [562, 328] width 77 height 14
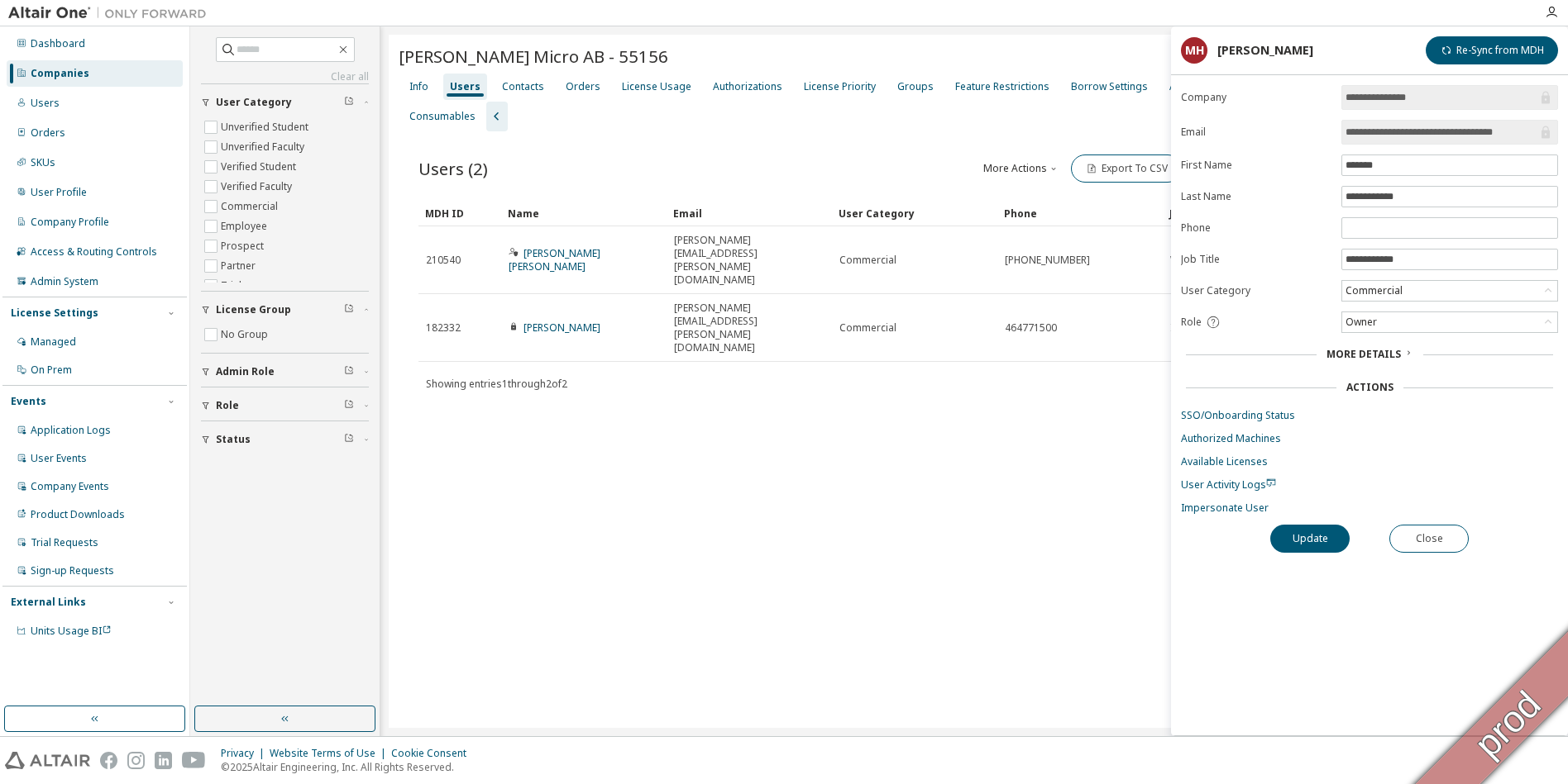
click at [775, 357] on span "More Details" at bounding box center [1364, 354] width 74 height 14
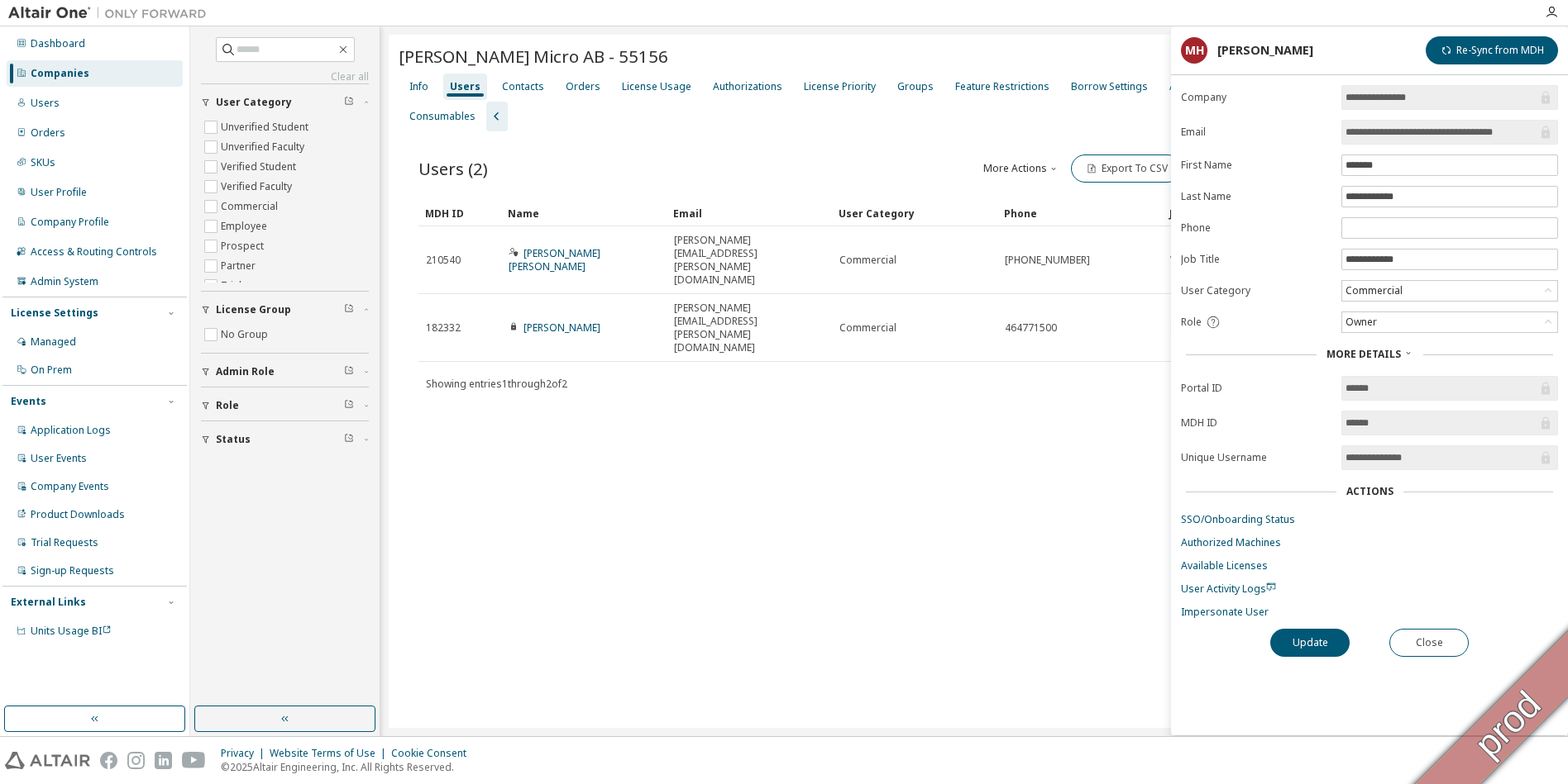
click at [775, 420] on input "******" at bounding box center [1442, 423] width 192 height 16
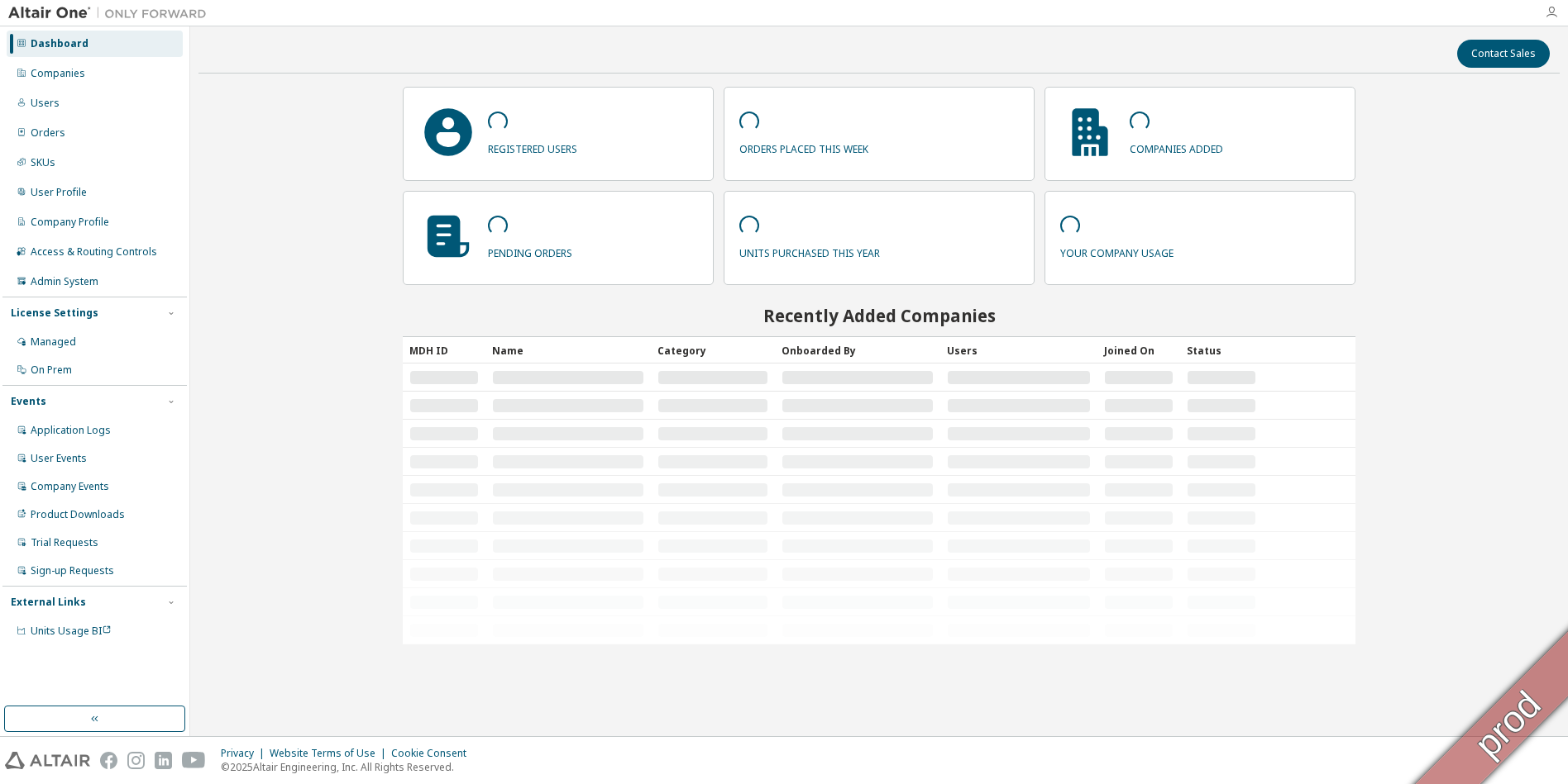
click at [1554, 13] on icon "button" at bounding box center [1551, 12] width 13 height 13
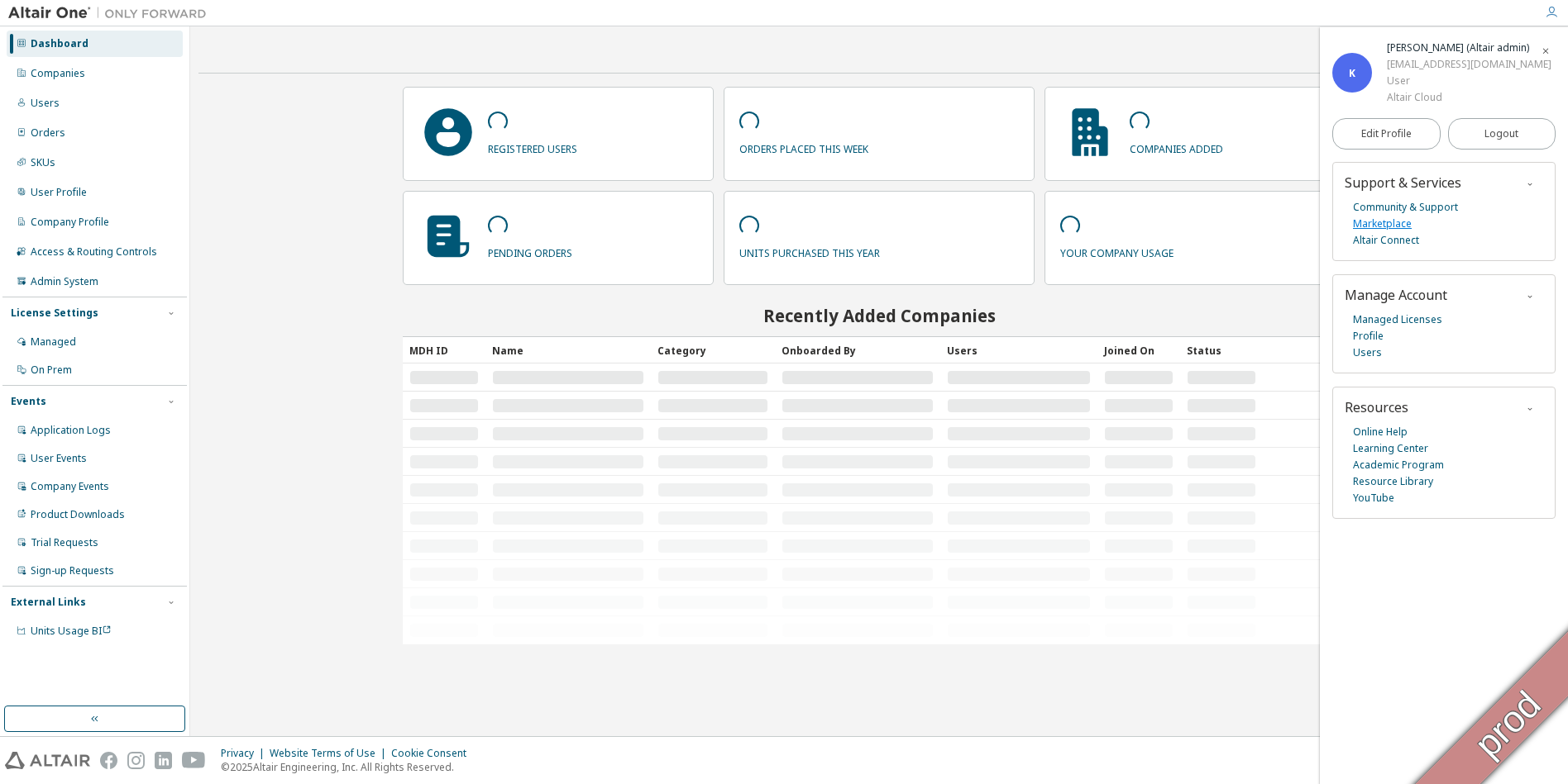
click at [1394, 232] on link "Marketplace" at bounding box center [1382, 224] width 58 height 16
